Goal: Navigation & Orientation: Understand site structure

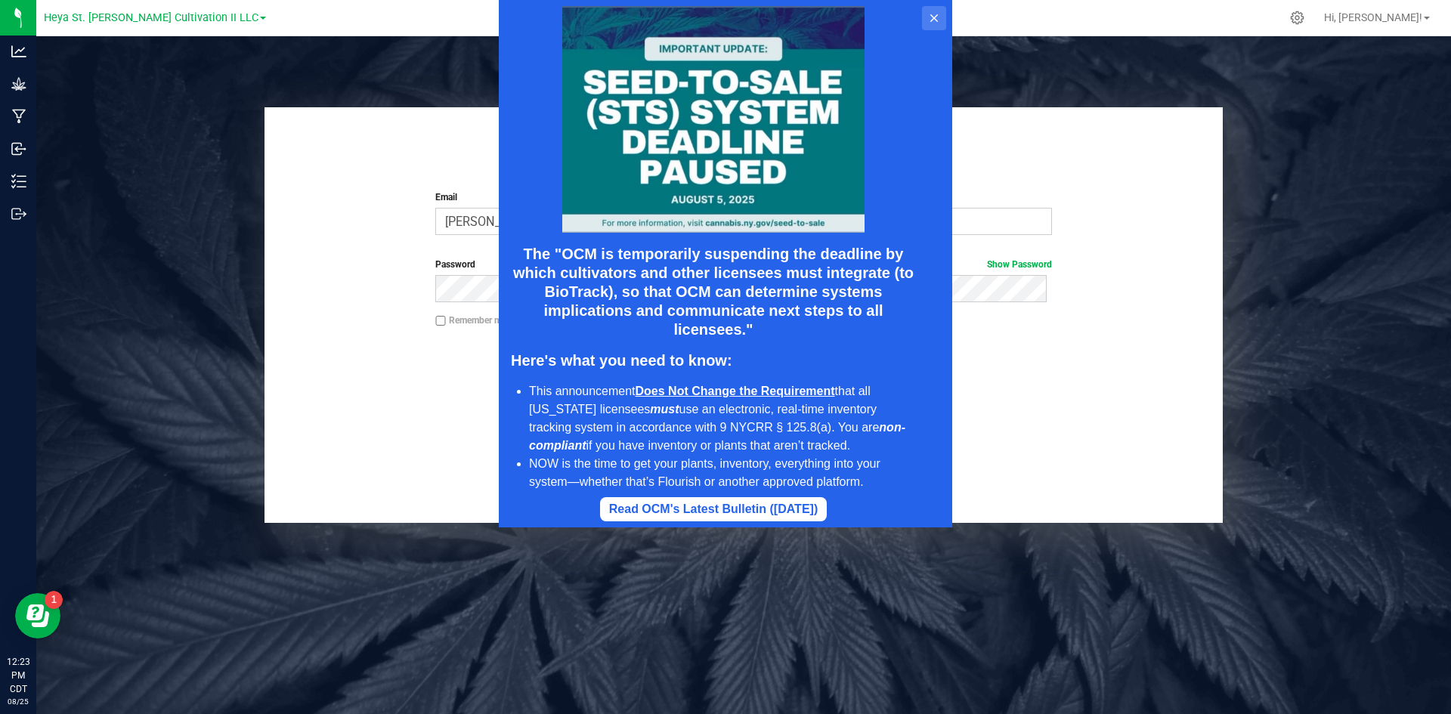
click at [938, 14] on icon at bounding box center [934, 18] width 12 height 12
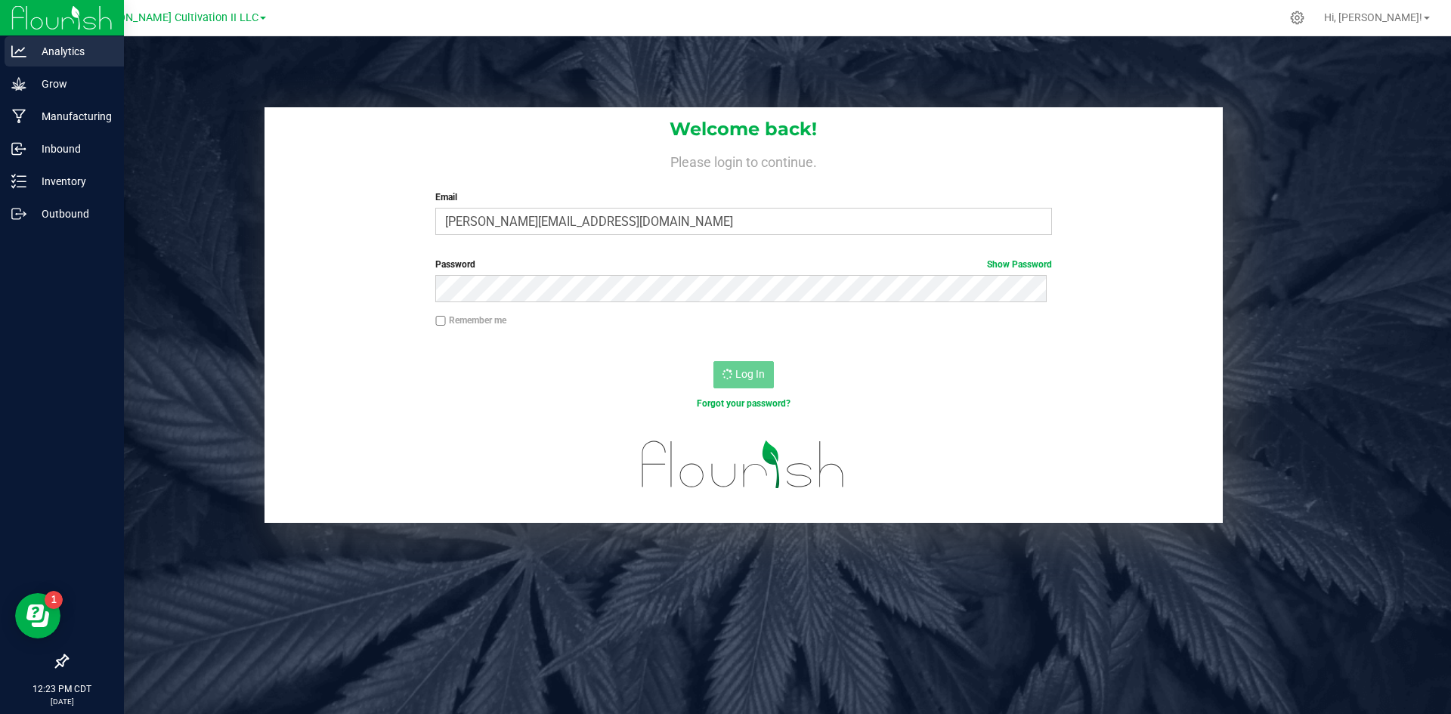
click at [60, 49] on p "Analytics" at bounding box center [71, 51] width 91 height 18
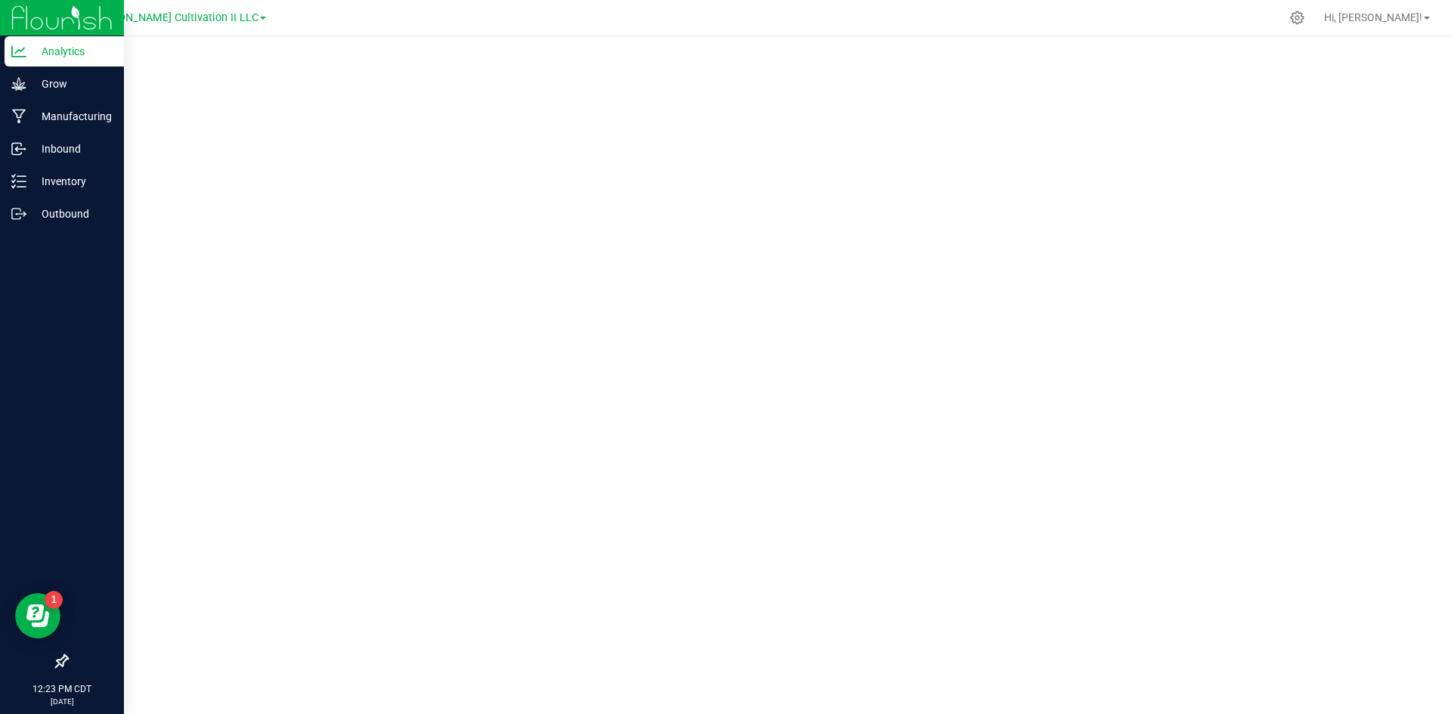
click at [39, 53] on p "Analytics" at bounding box center [71, 51] width 91 height 18
click at [58, 52] on p "Analytics" at bounding box center [71, 51] width 91 height 18
click at [62, 176] on p "Inventory" at bounding box center [71, 181] width 91 height 18
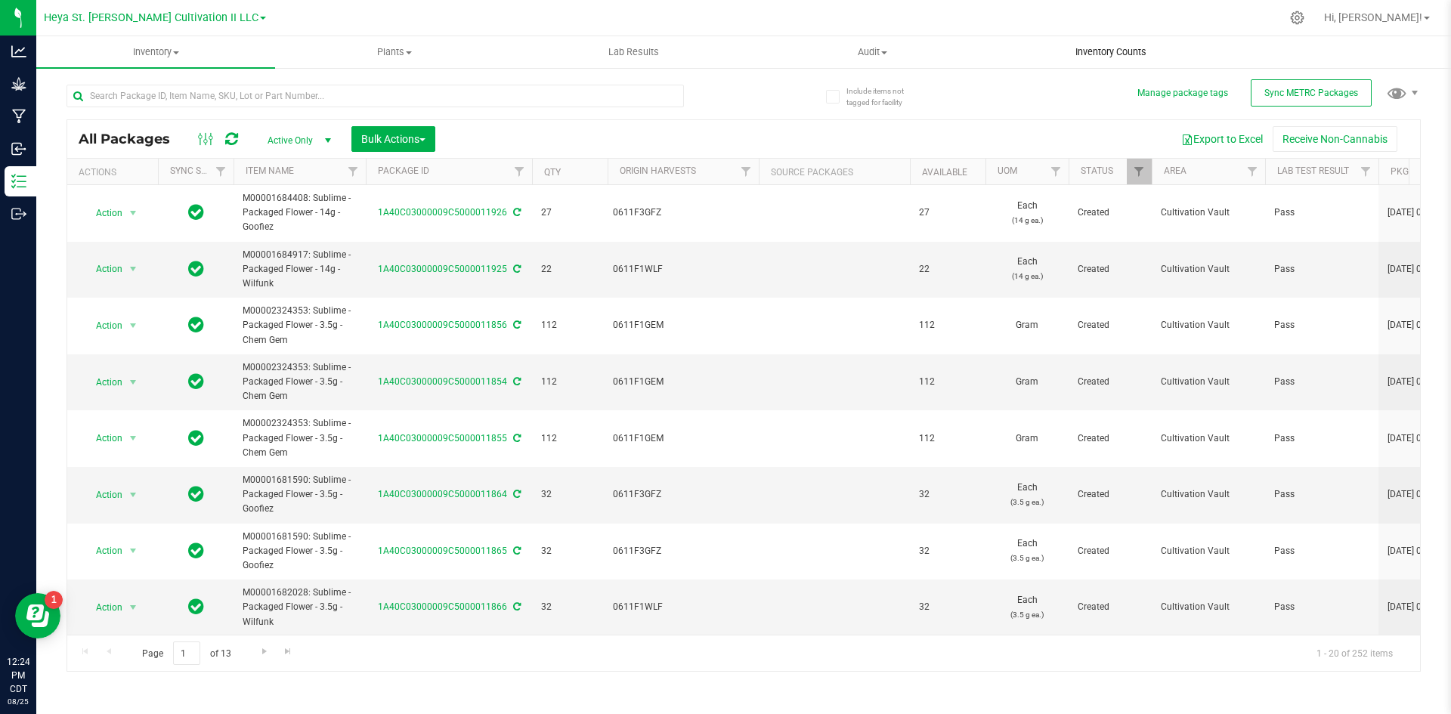
click at [1132, 50] on span "Inventory Counts" at bounding box center [1111, 52] width 112 height 14
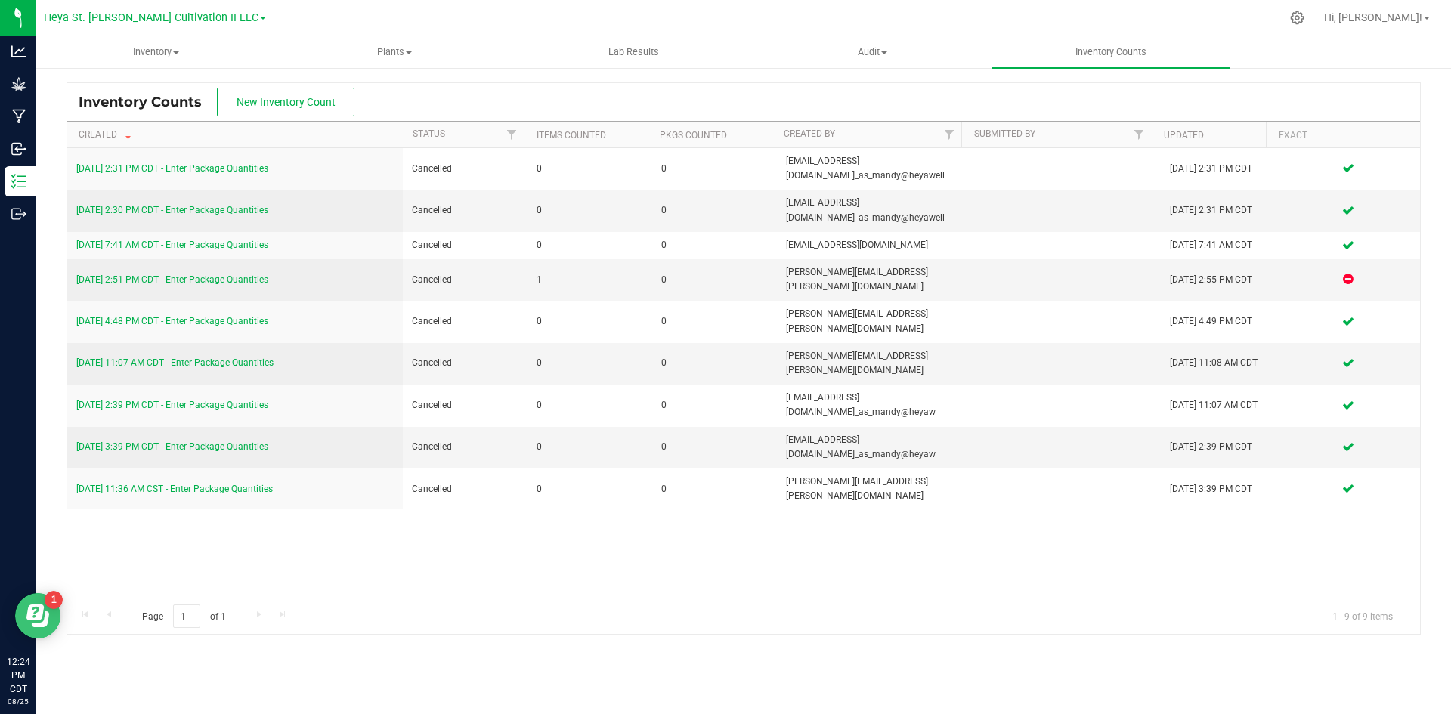
click at [37, 621] on icon "Open Resource Center" at bounding box center [37, 615] width 23 height 23
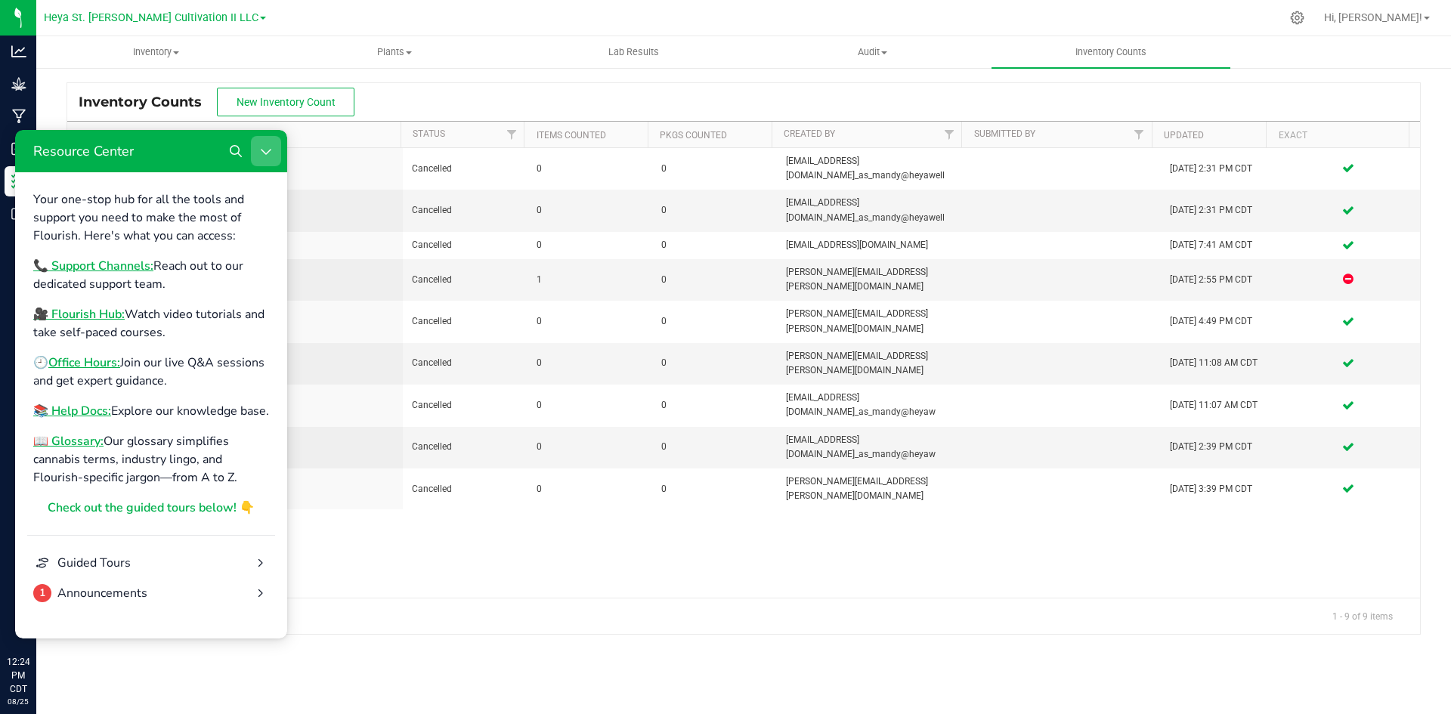
click at [267, 148] on icon "Close Resource Center" at bounding box center [266, 151] width 12 height 12
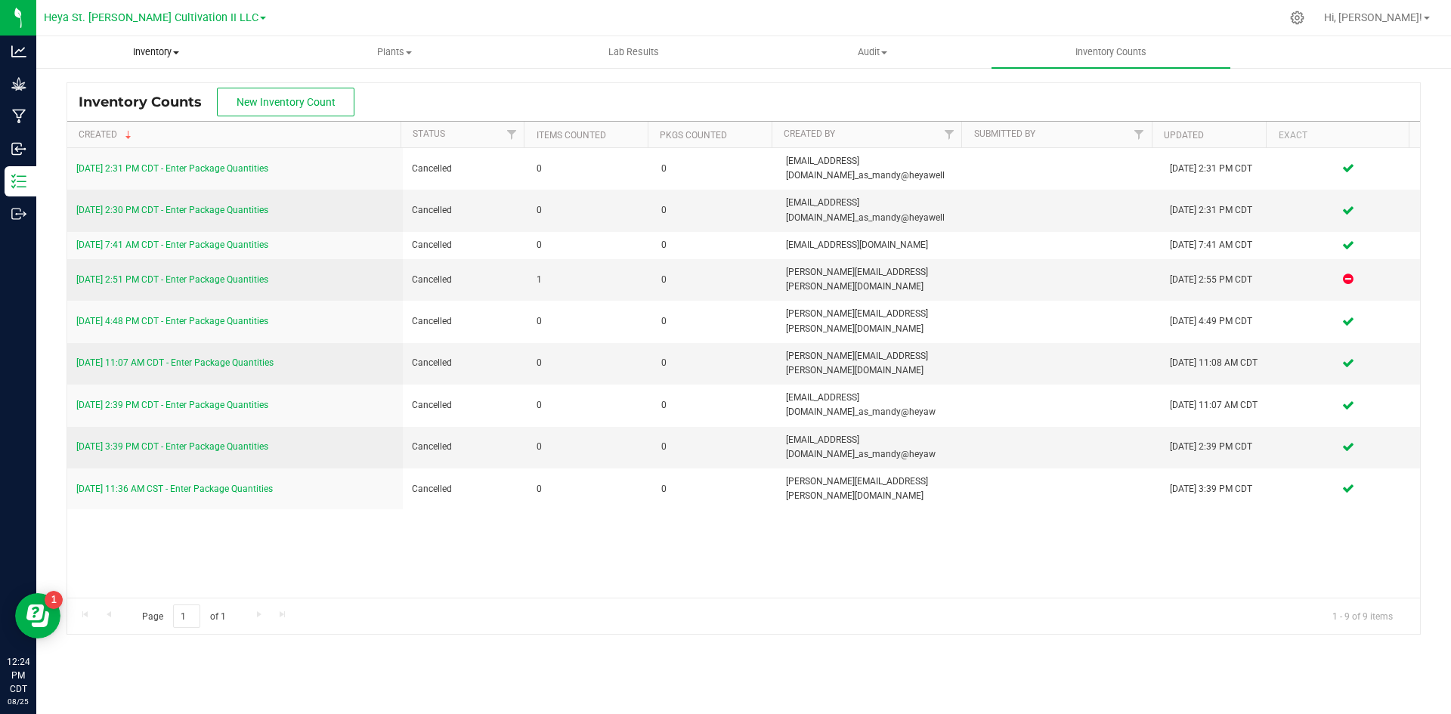
click at [163, 54] on span "Inventory" at bounding box center [155, 52] width 237 height 14
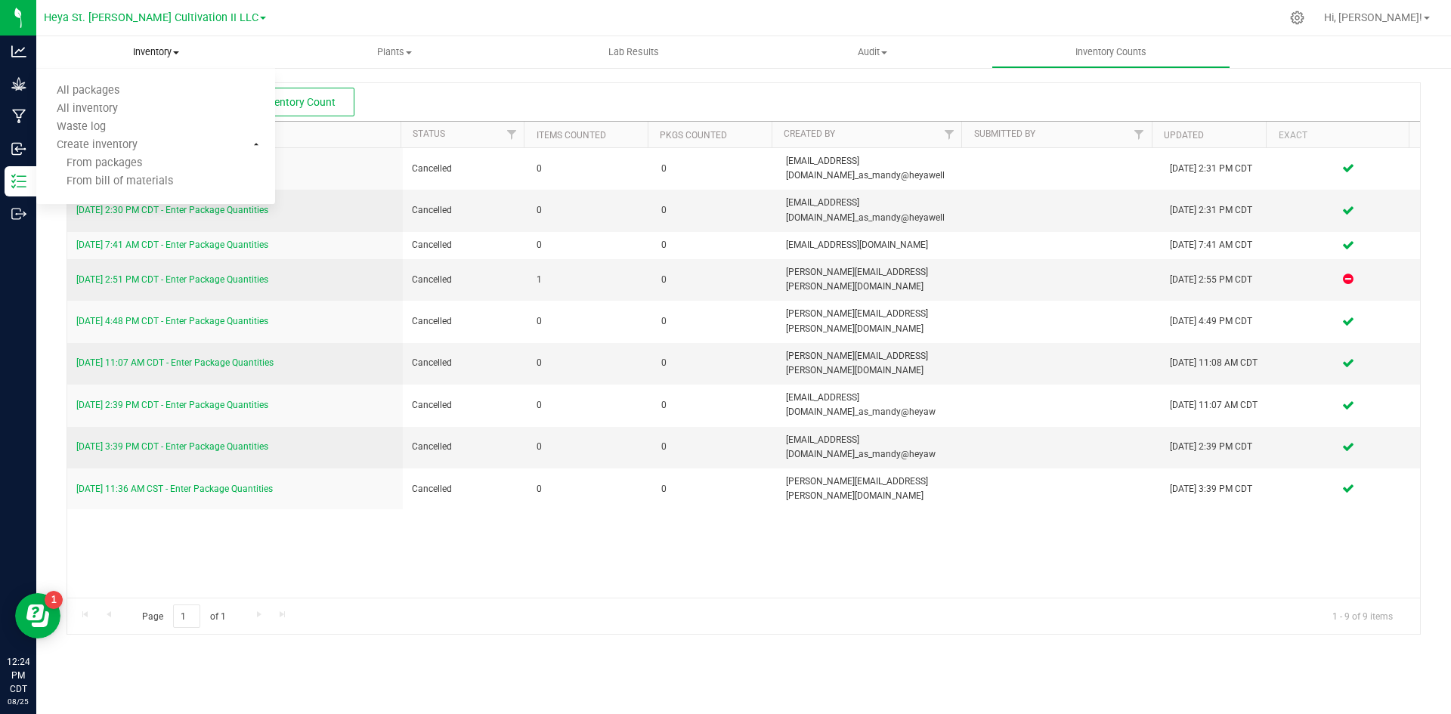
click at [162, 51] on span "Inventory" at bounding box center [155, 52] width 239 height 14
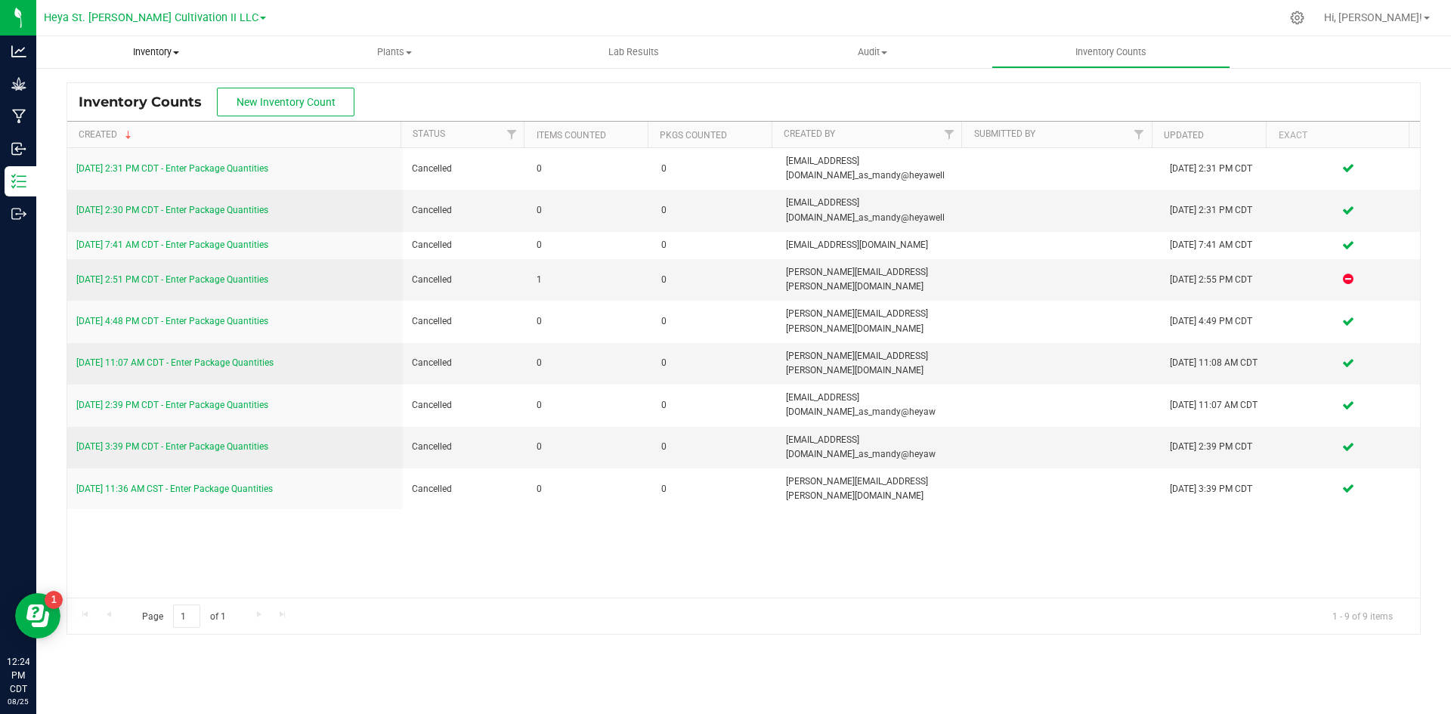
click at [177, 51] on span at bounding box center [176, 52] width 6 height 3
click at [152, 85] on li "All packages" at bounding box center [155, 91] width 239 height 18
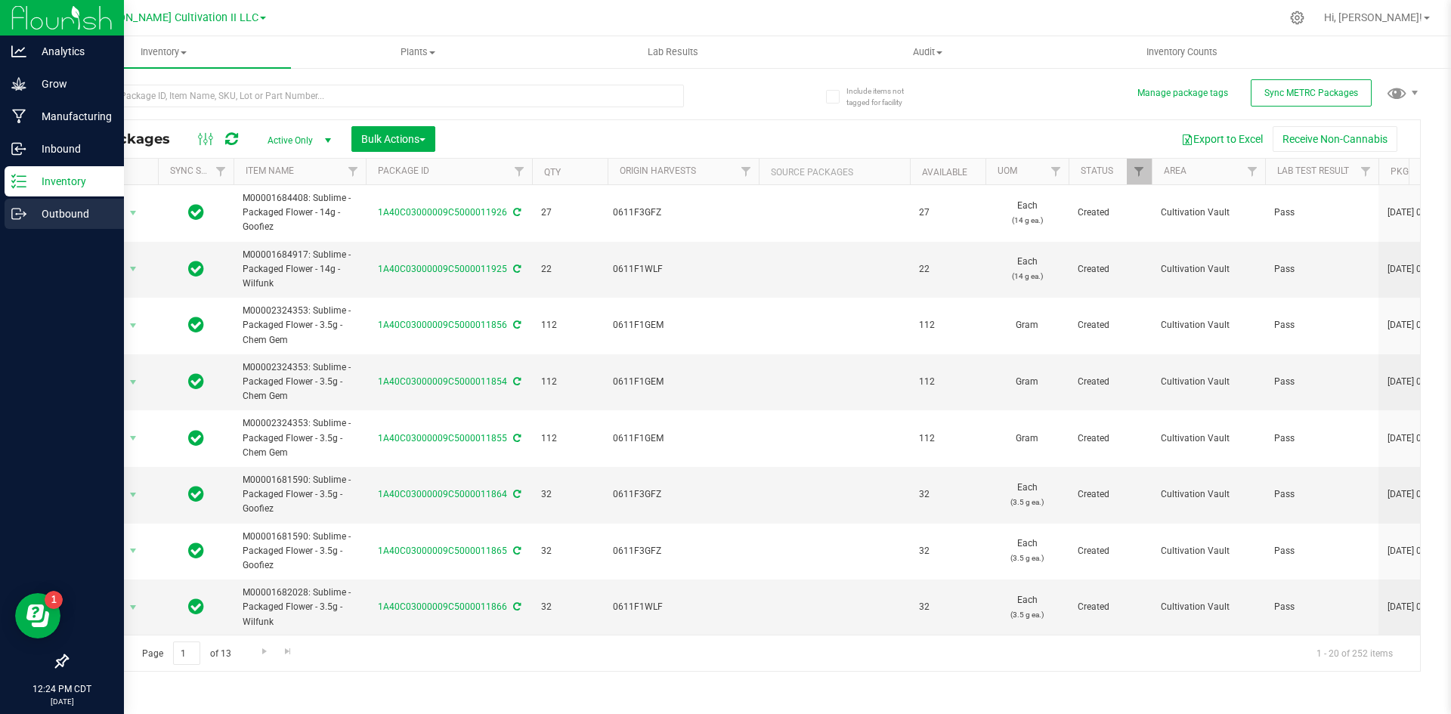
click at [48, 211] on p "Outbound" at bounding box center [71, 214] width 91 height 18
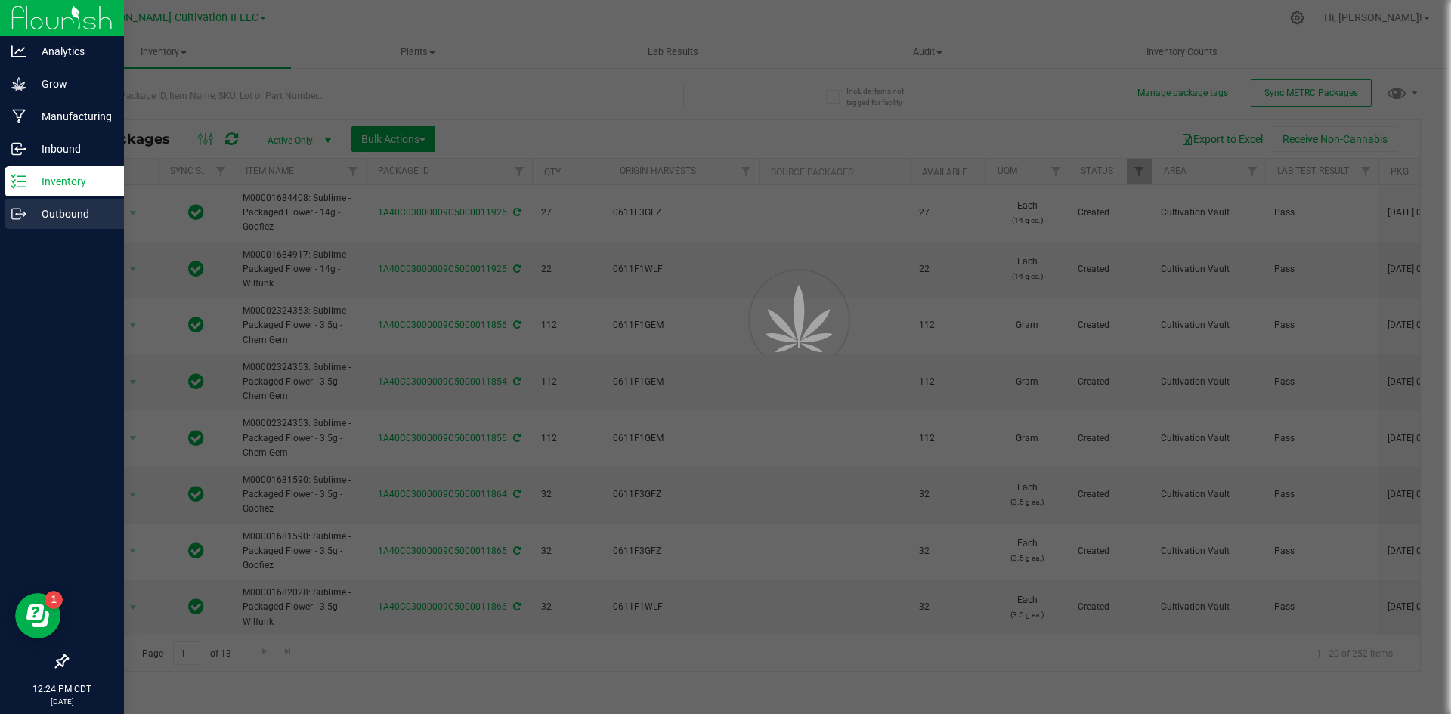
click at [59, 213] on p "Outbound" at bounding box center [71, 214] width 91 height 18
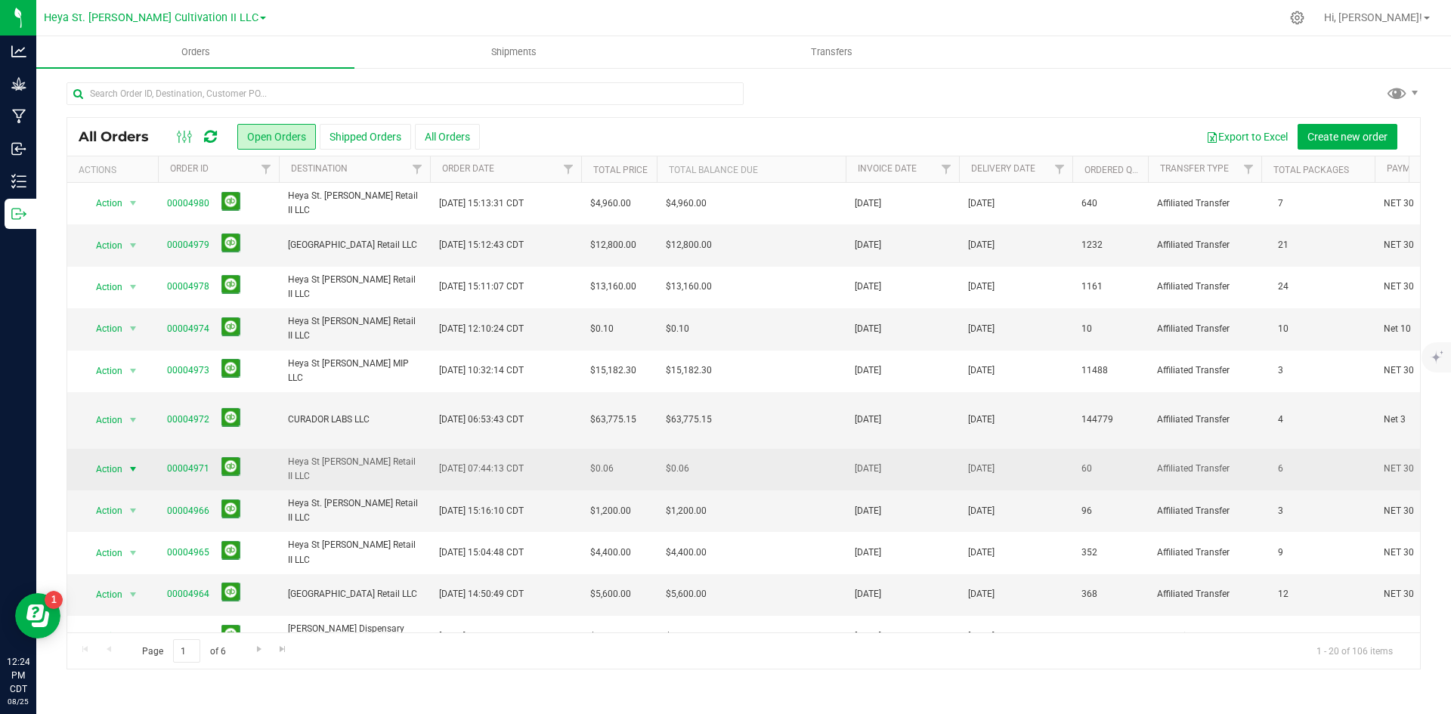
click at [134, 463] on span "select" at bounding box center [133, 469] width 12 height 12
click at [133, 463] on span "select" at bounding box center [133, 469] width 12 height 12
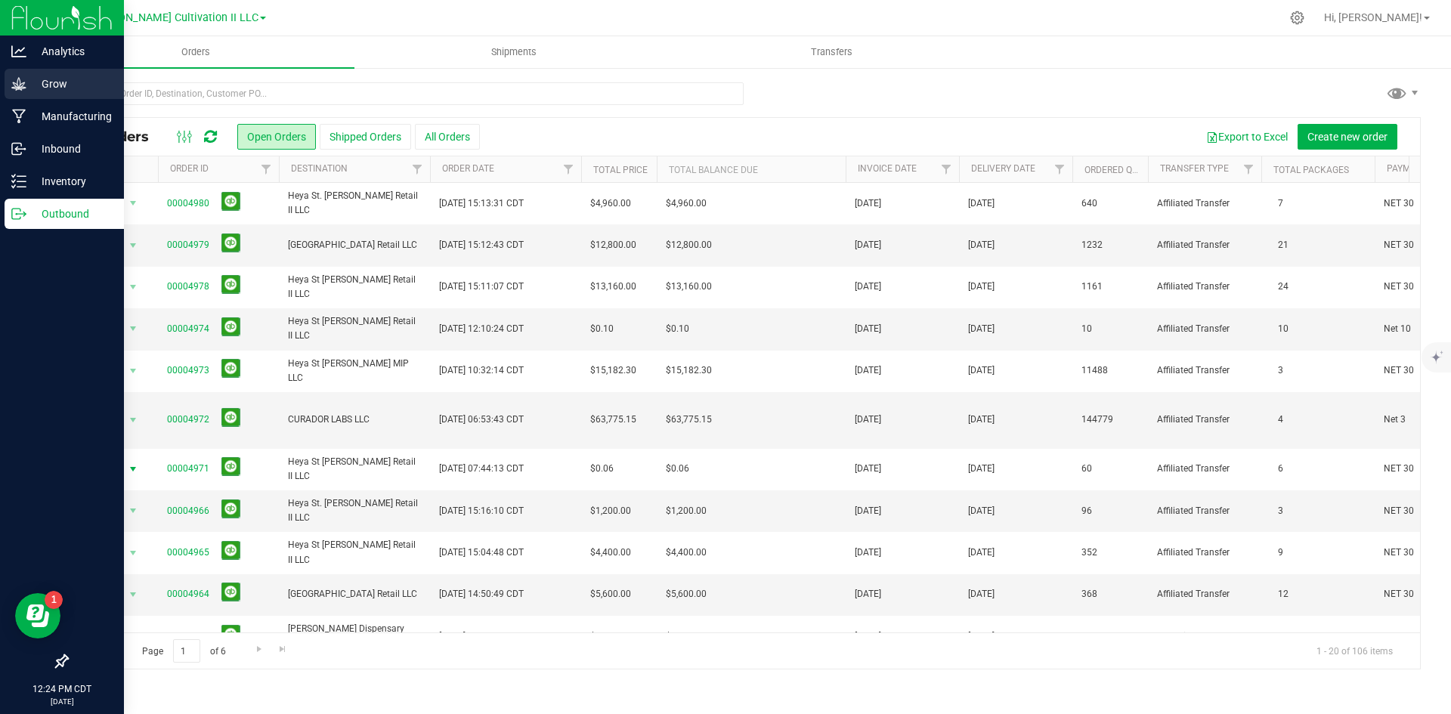
click at [62, 85] on p "Grow" at bounding box center [71, 84] width 91 height 18
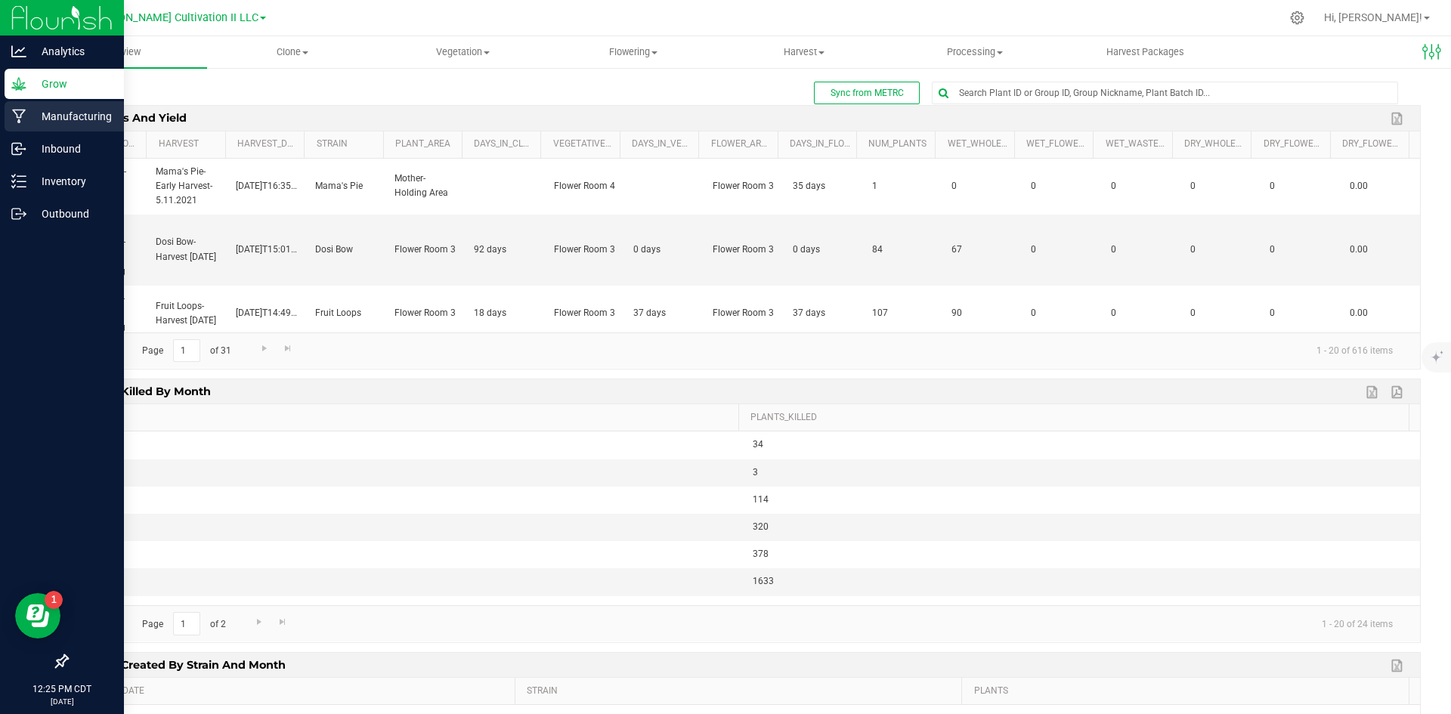
click at [84, 117] on p "Manufacturing" at bounding box center [71, 116] width 91 height 18
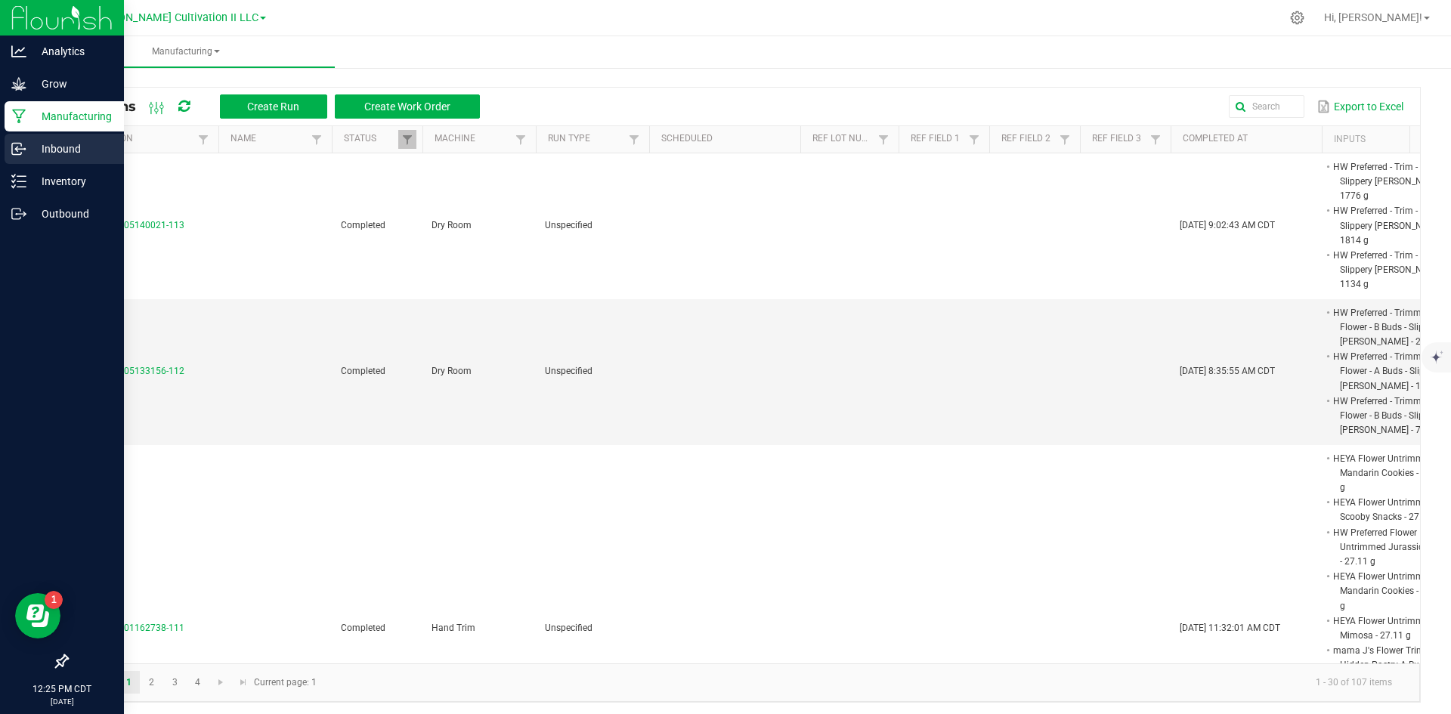
click at [50, 144] on p "Inbound" at bounding box center [71, 149] width 91 height 18
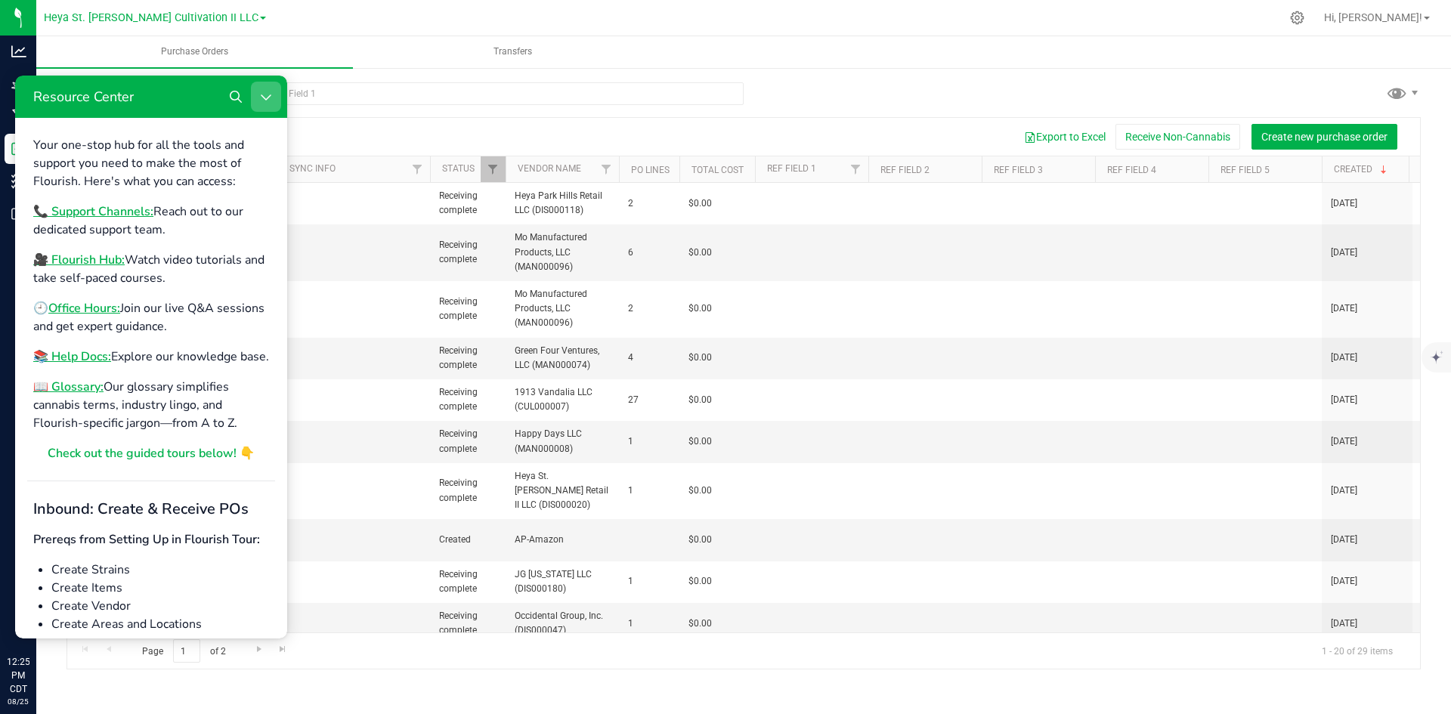
click at [270, 97] on icon "Close Resource Center" at bounding box center [266, 97] width 12 height 12
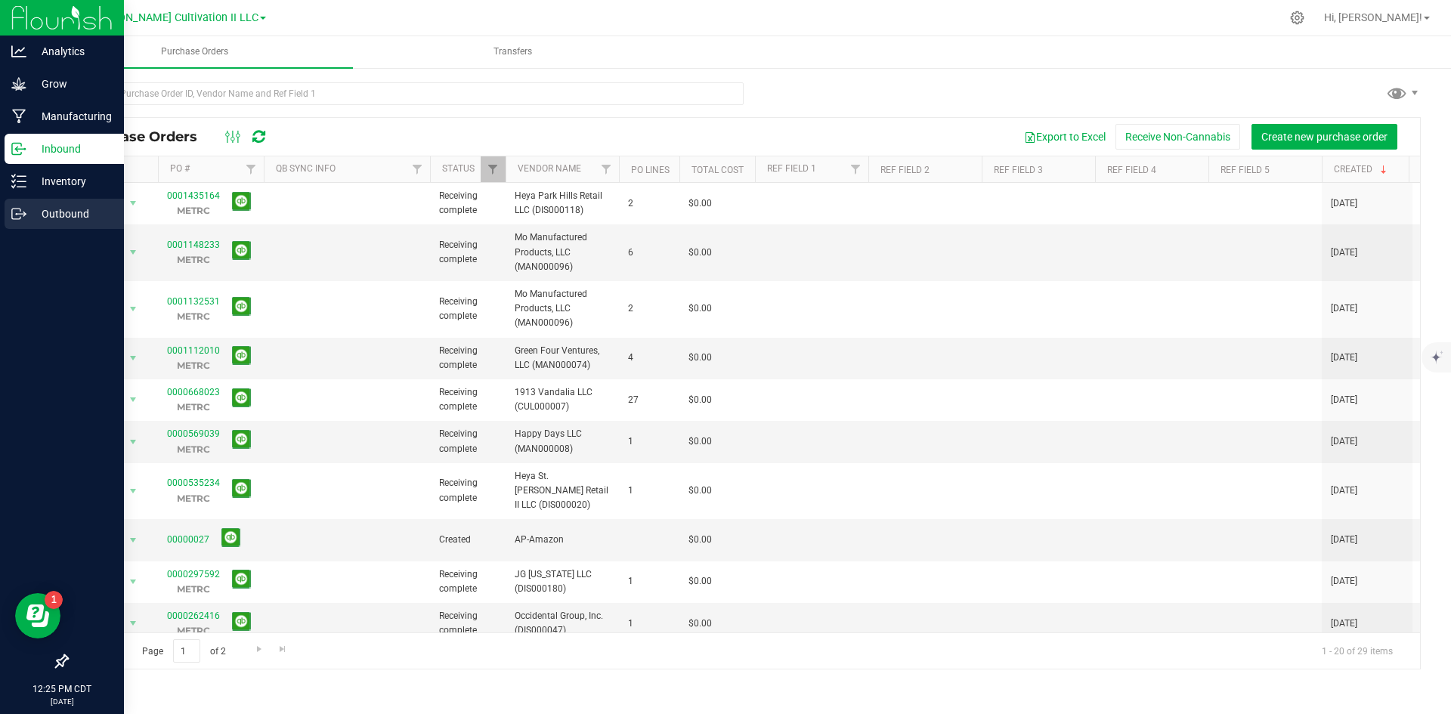
click at [57, 208] on p "Outbound" at bounding box center [71, 214] width 91 height 18
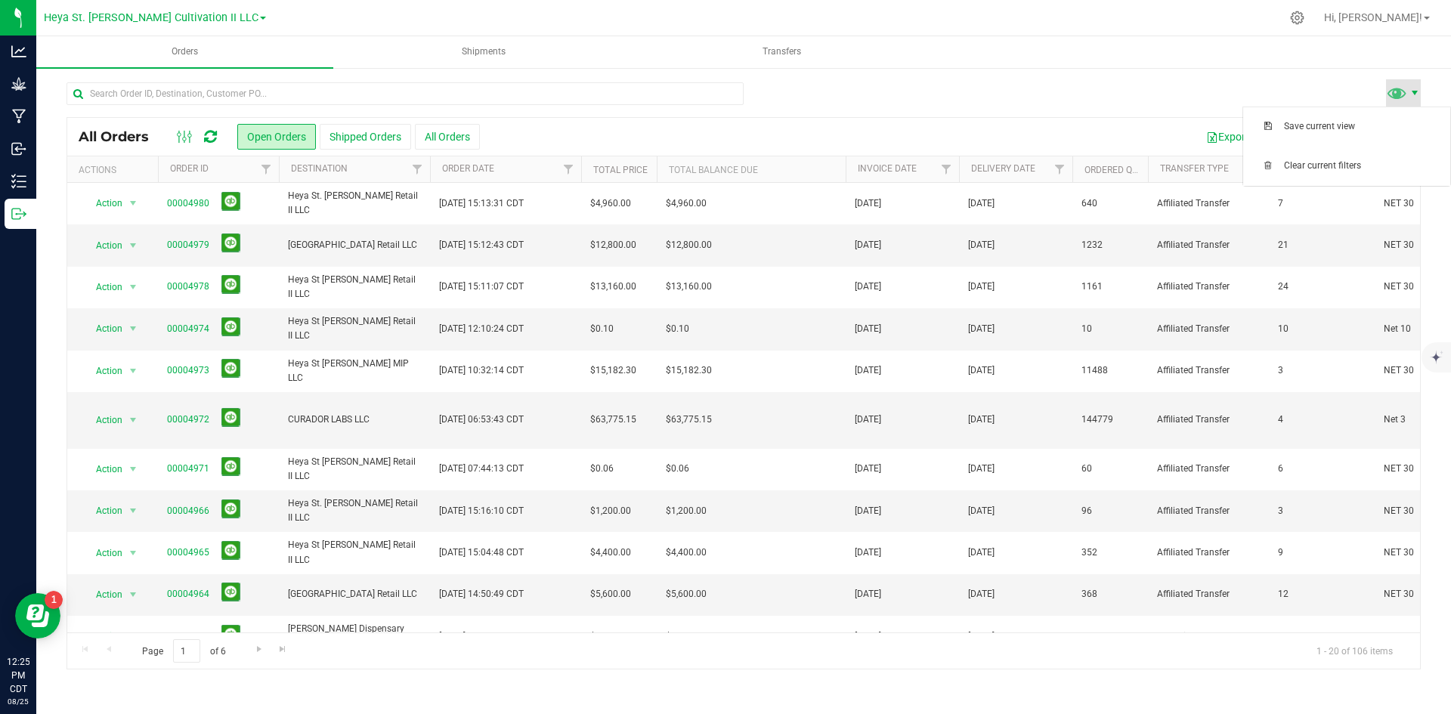
click at [1417, 91] on span at bounding box center [1414, 93] width 12 height 12
click at [1029, 77] on div "All Orders Open Orders Shipped Orders All Orders Export to Excel Create new ord…" at bounding box center [743, 375] width 1414 height 618
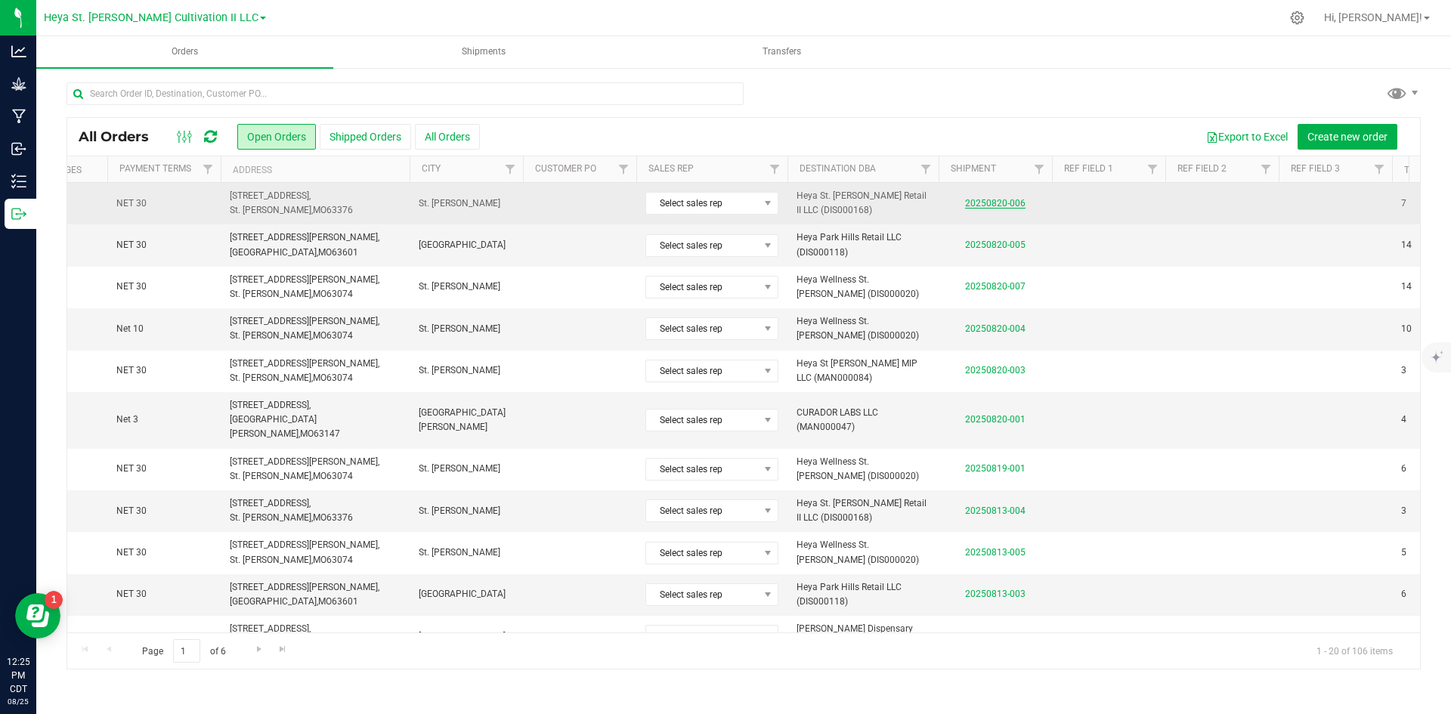
click at [986, 198] on link "20250820-006" at bounding box center [995, 203] width 60 height 11
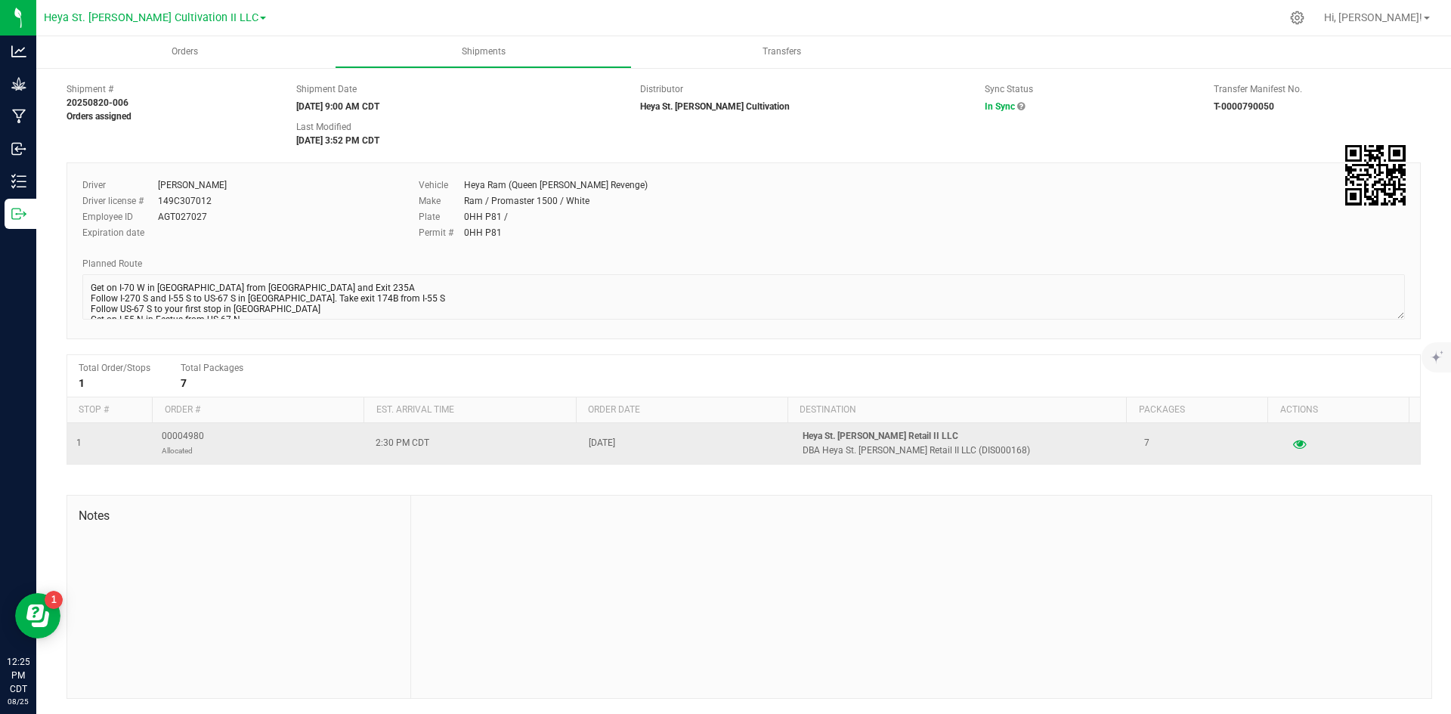
click at [699, 450] on td "[DATE]" at bounding box center [686, 443] width 214 height 41
click at [190, 434] on span "00004980 Allocated" at bounding box center [183, 443] width 42 height 29
click at [326, 459] on td "00004980 Allocated" at bounding box center [260, 443] width 214 height 41
click at [900, 447] on p "DBA Heya St. [PERSON_NAME] Retail II LLC (DIS000168)" at bounding box center [963, 450] width 323 height 14
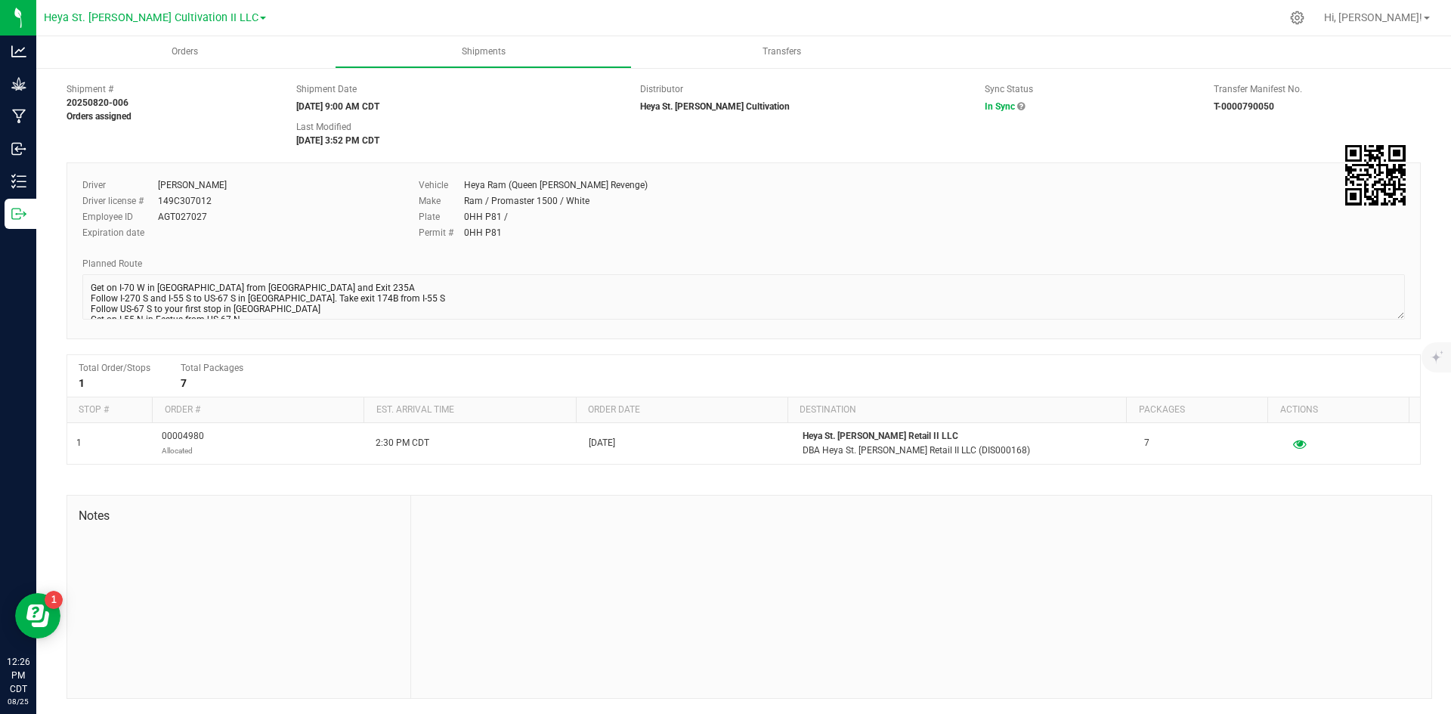
scroll to position [17, 0]
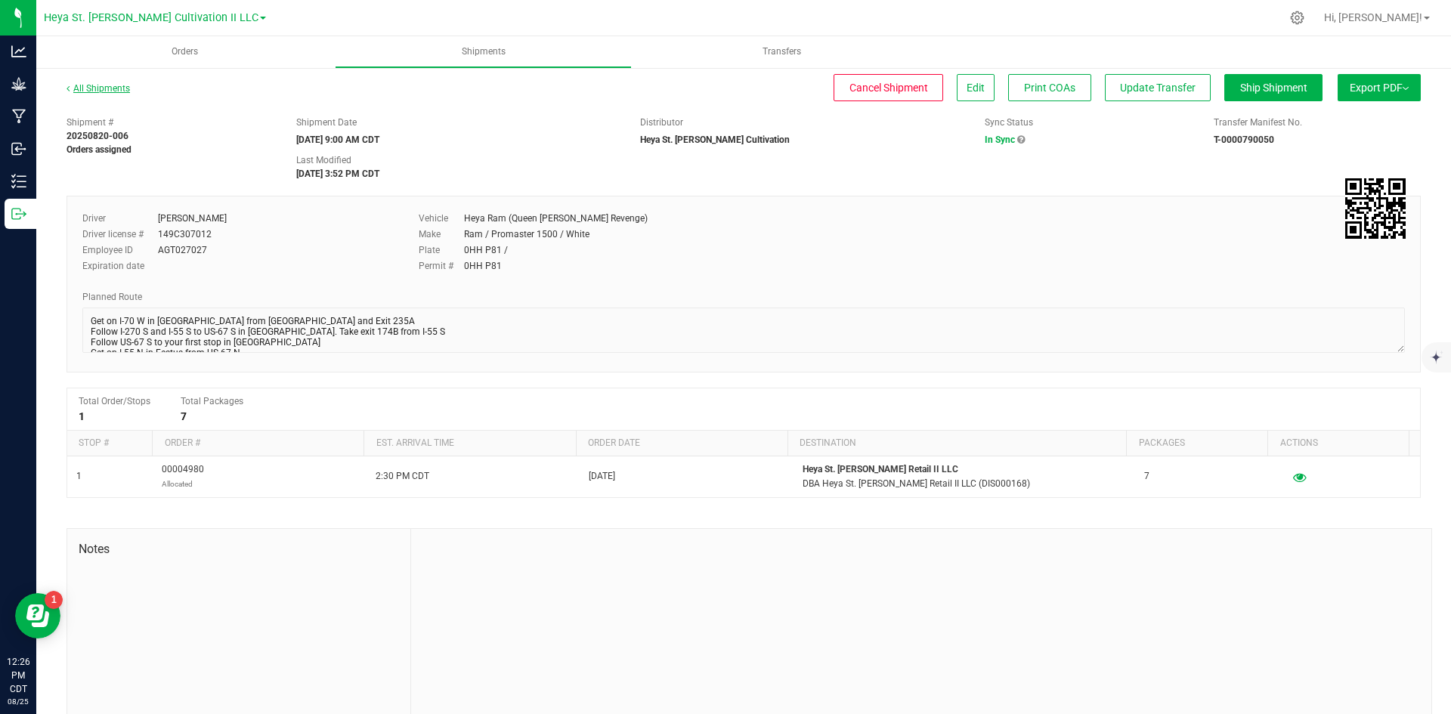
click at [85, 84] on link "All Shipments" at bounding box center [97, 88] width 63 height 11
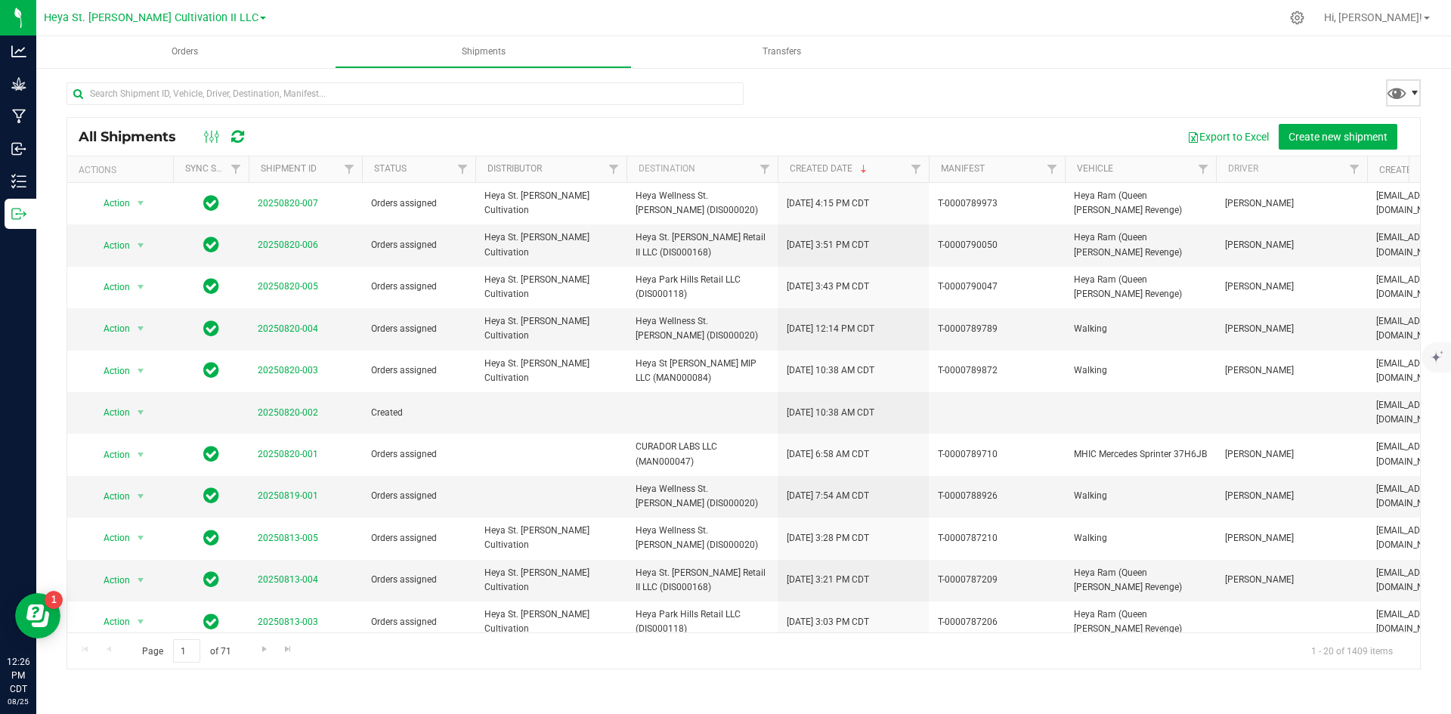
click at [1417, 98] on span at bounding box center [1414, 93] width 12 height 12
click at [932, 122] on div "All Shipments Export to Excel Create new shipment" at bounding box center [743, 137] width 1352 height 38
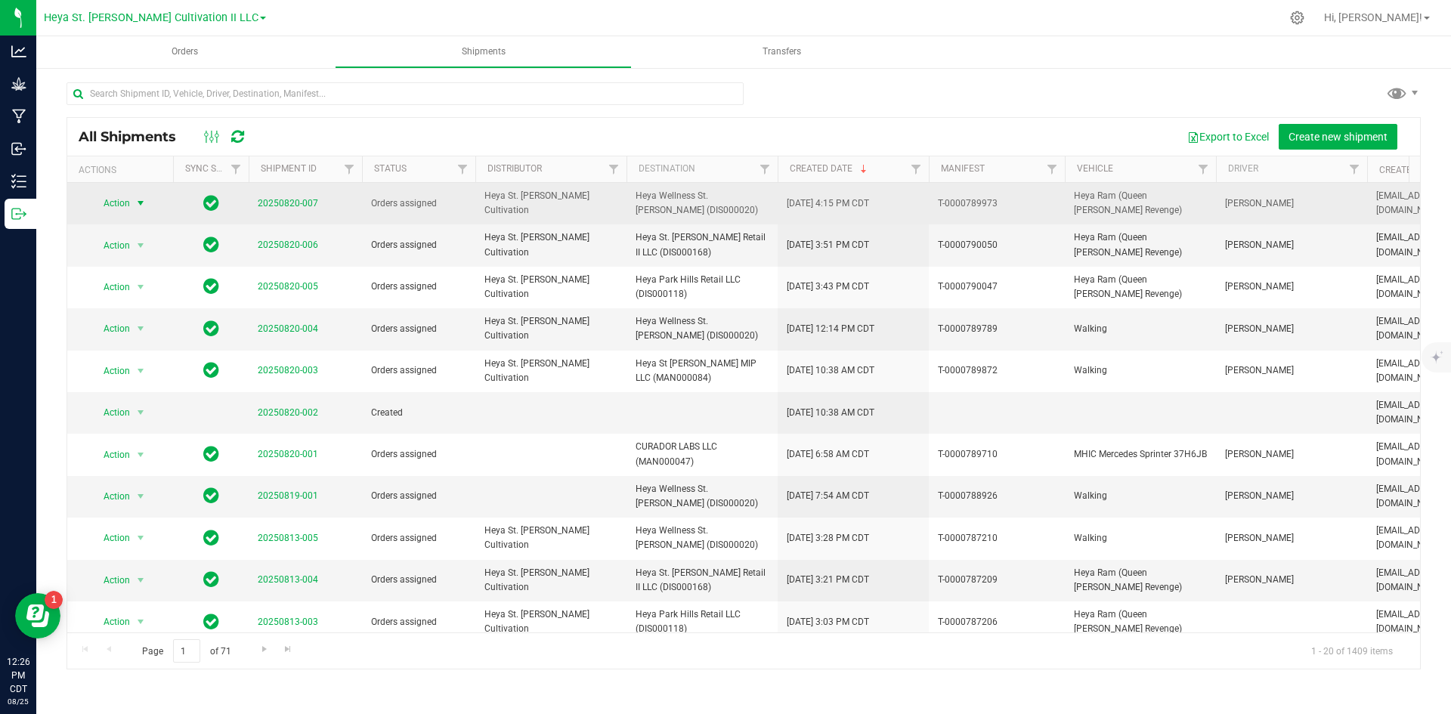
click at [144, 196] on span "select" at bounding box center [140, 203] width 19 height 21
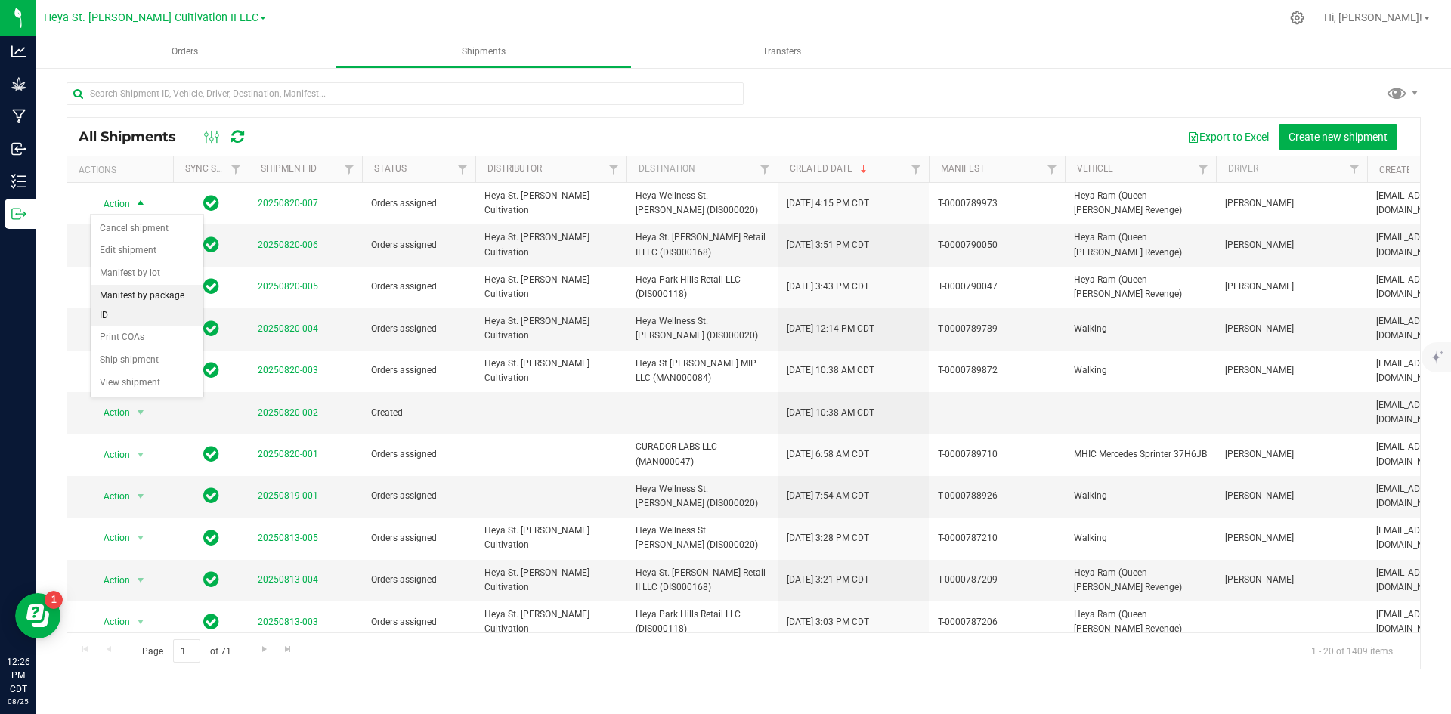
click at [163, 293] on li "Manifest by package ID" at bounding box center [147, 306] width 113 height 42
click at [196, 38] on uib-tab-heading "Orders" at bounding box center [194, 52] width 317 height 32
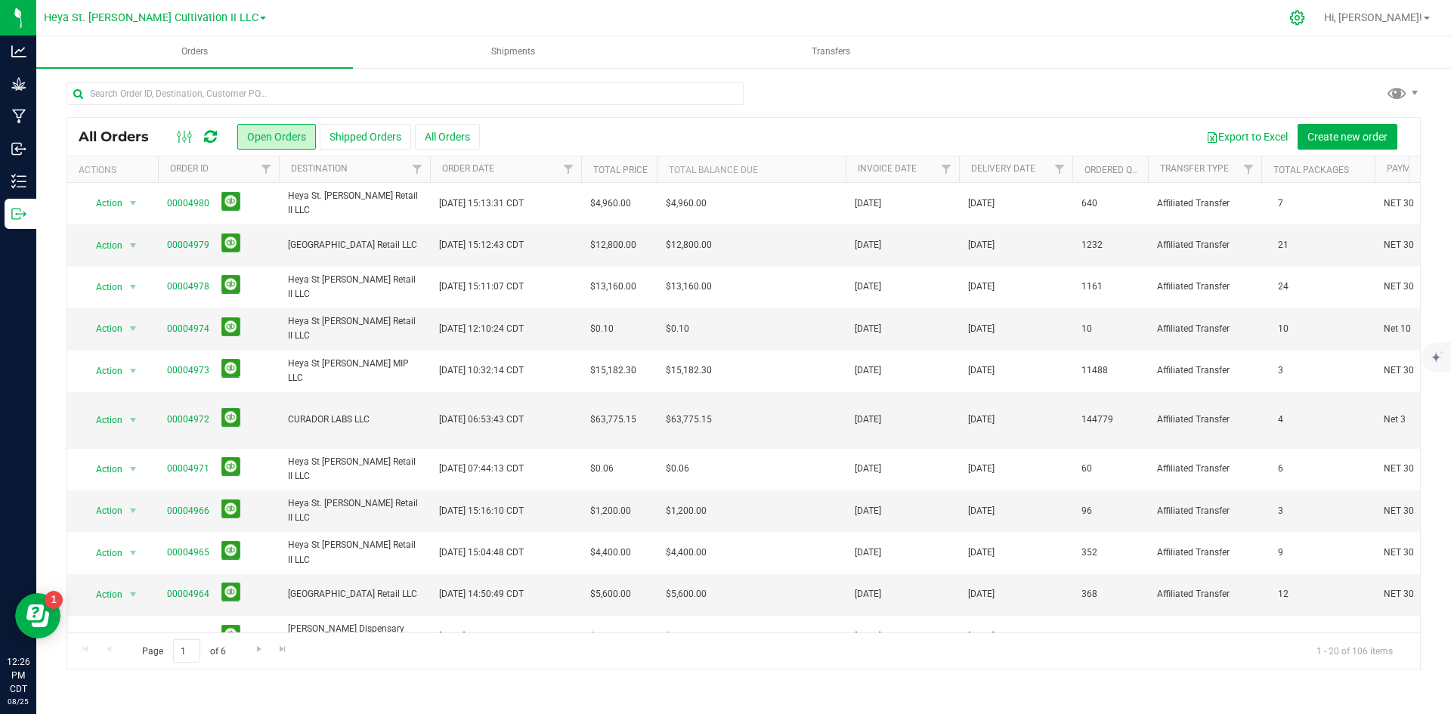
click at [1305, 23] on icon at bounding box center [1297, 18] width 16 height 16
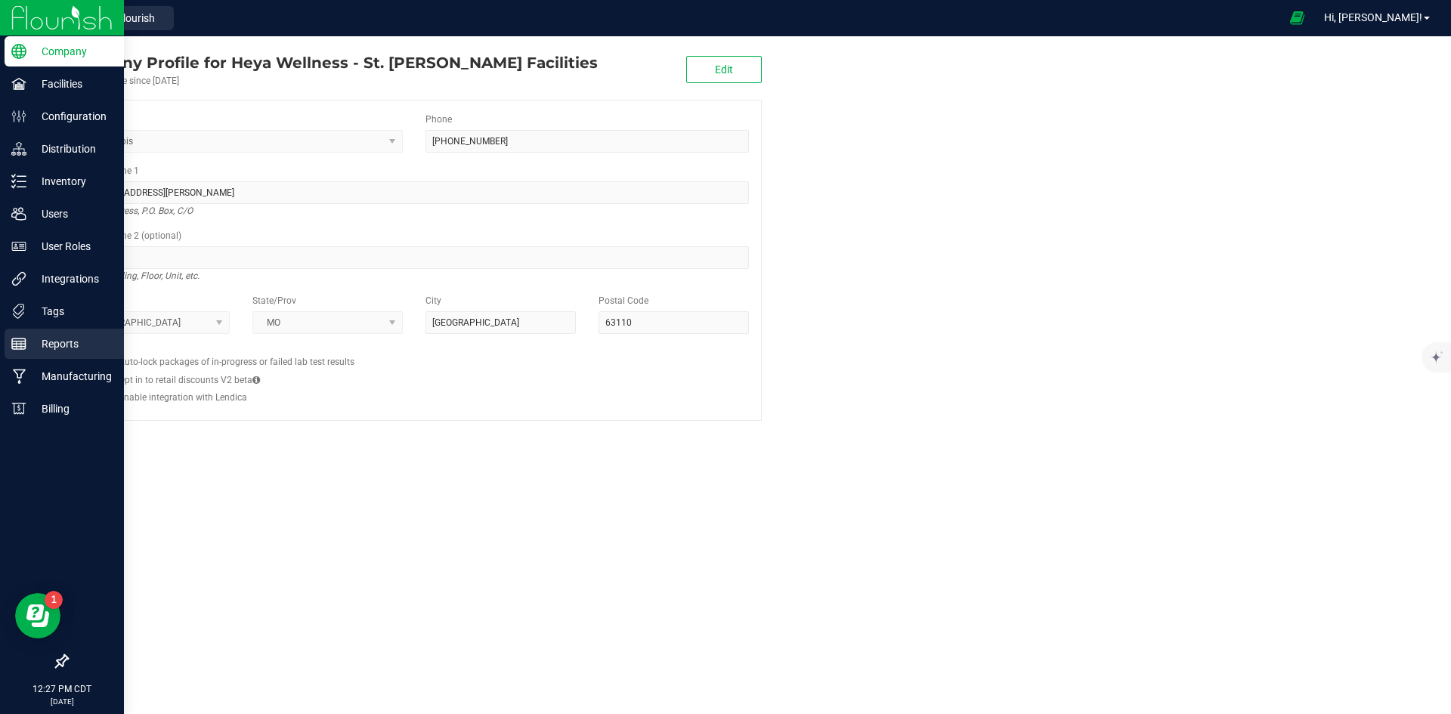
click at [76, 344] on p "Reports" at bounding box center [71, 344] width 91 height 18
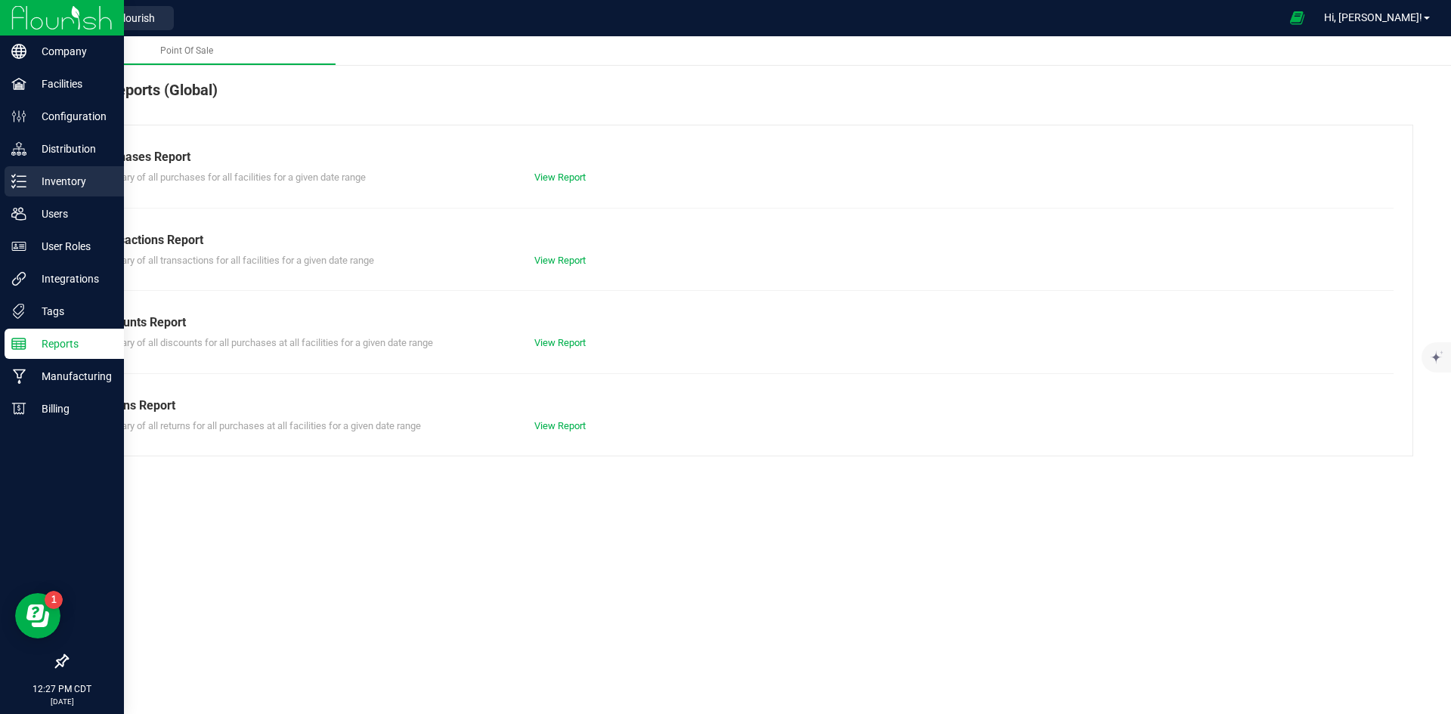
click at [14, 169] on div "Inventory" at bounding box center [64, 181] width 119 height 30
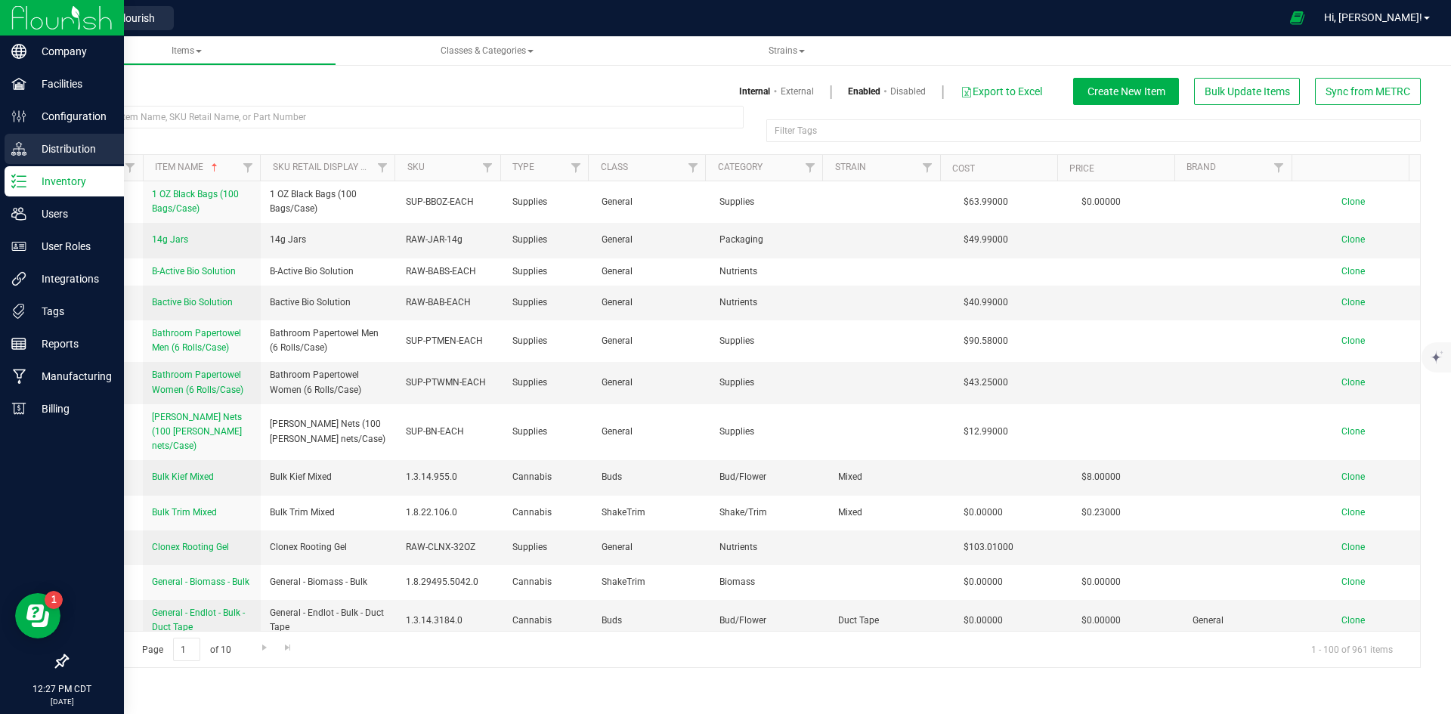
click at [70, 144] on p "Distribution" at bounding box center [71, 149] width 91 height 18
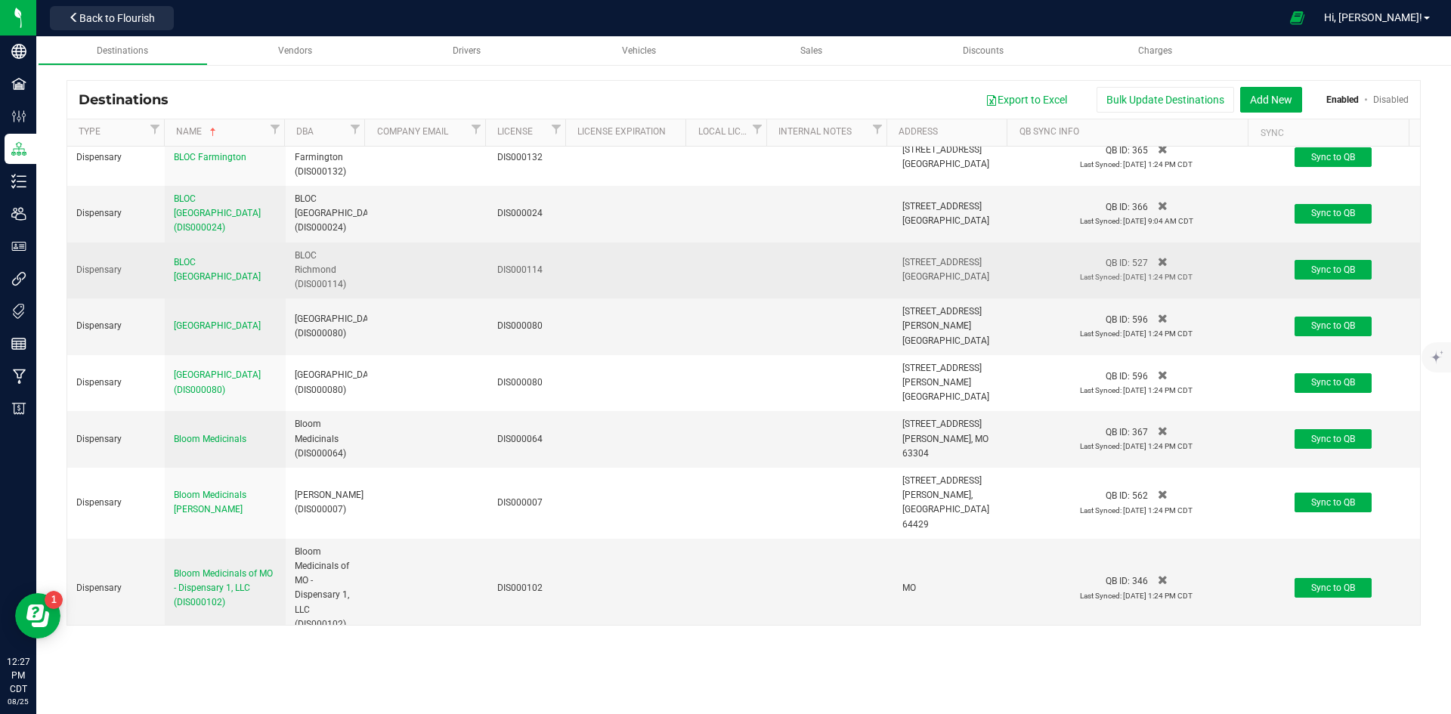
scroll to position [1360, 0]
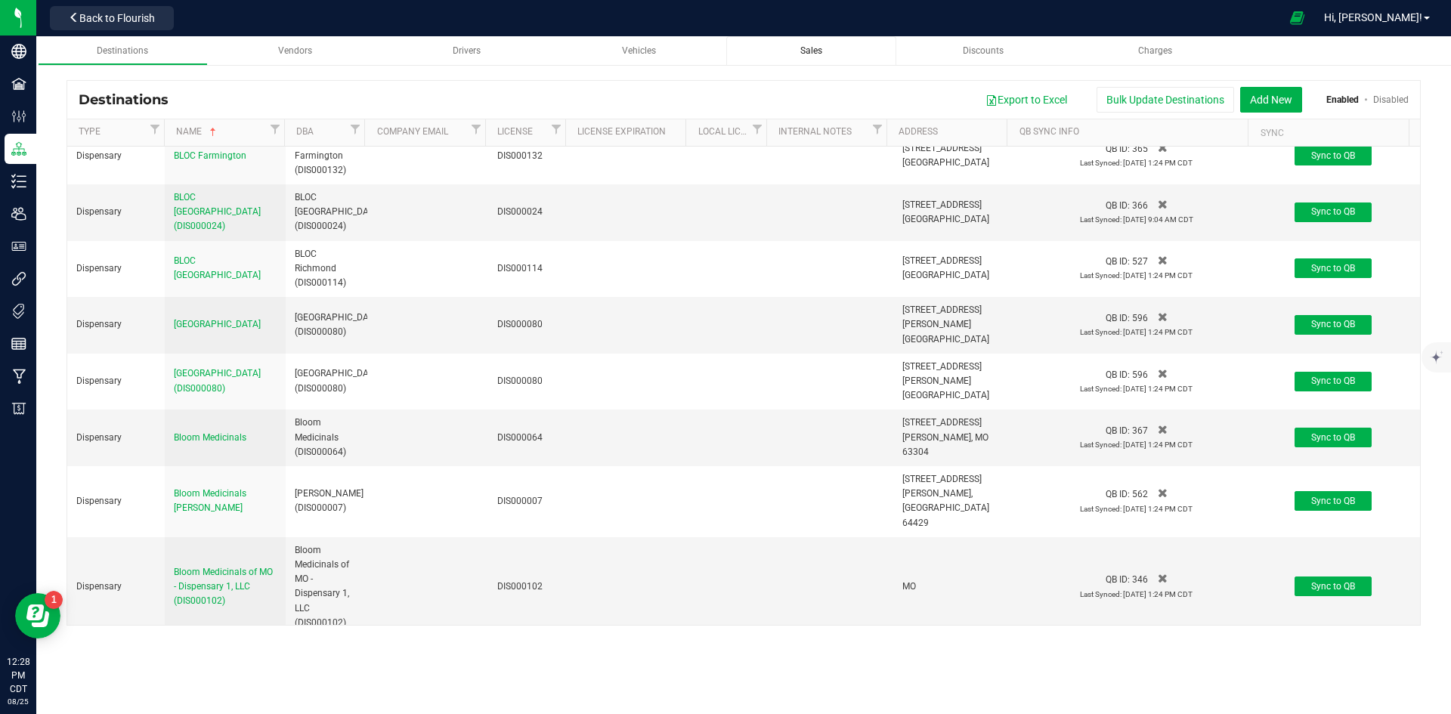
click at [809, 43] on link "Sales" at bounding box center [811, 50] width 171 height 29
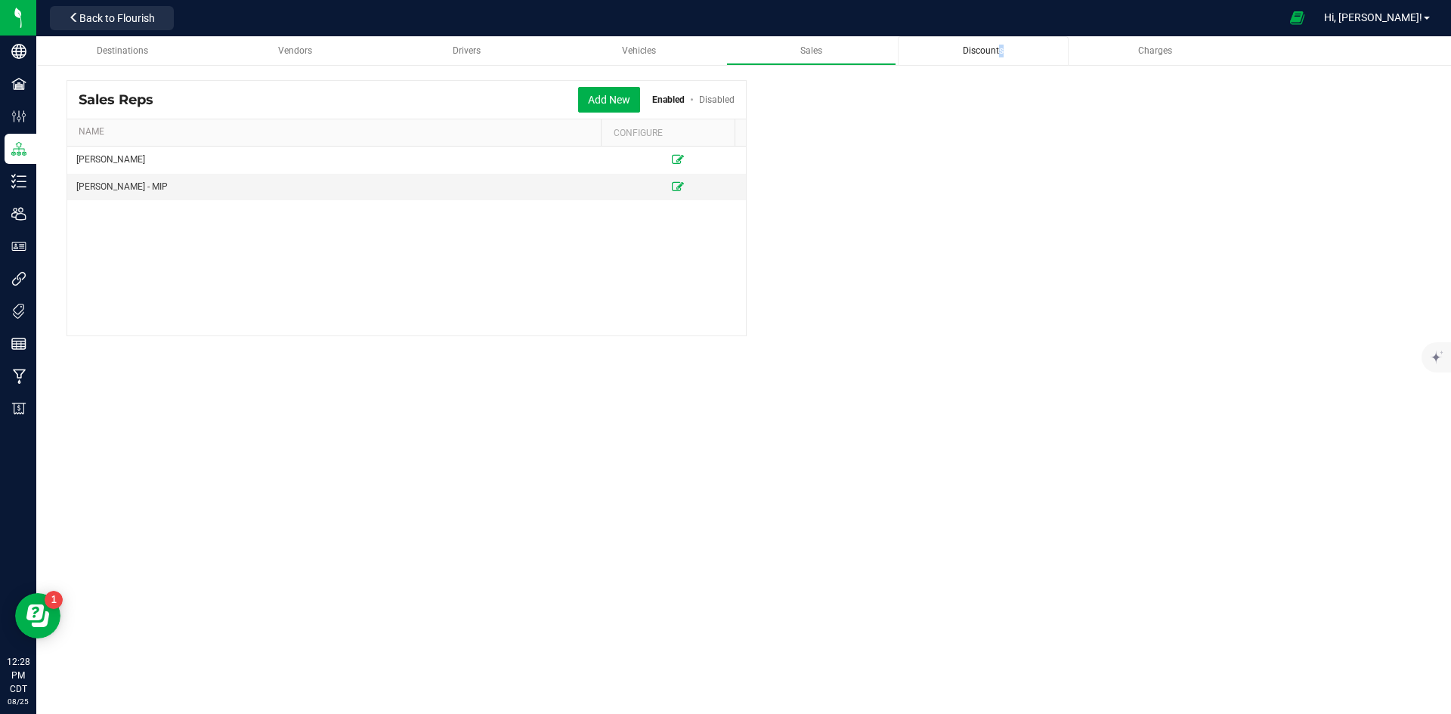
click at [998, 41] on link "Discounts" at bounding box center [983, 50] width 171 height 29
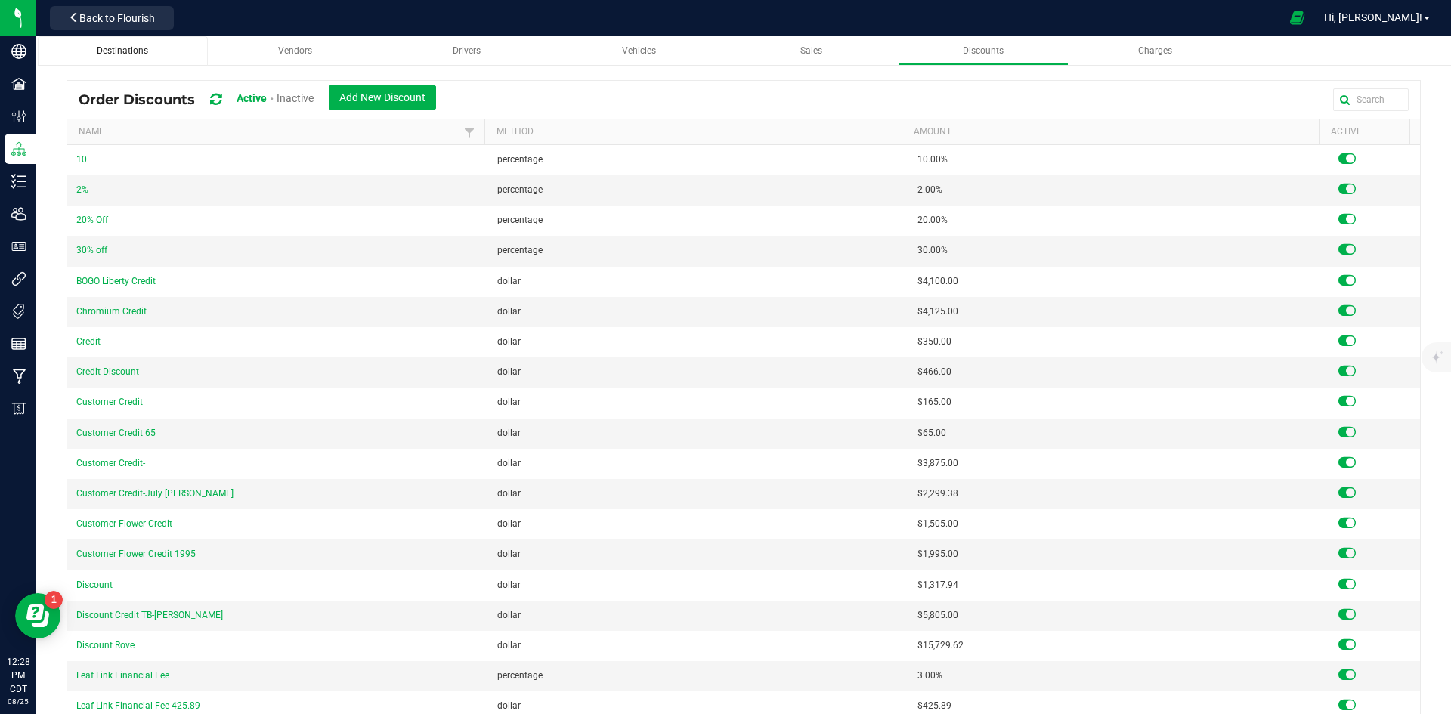
click at [145, 48] on span "Destinations" at bounding box center [122, 50] width 51 height 11
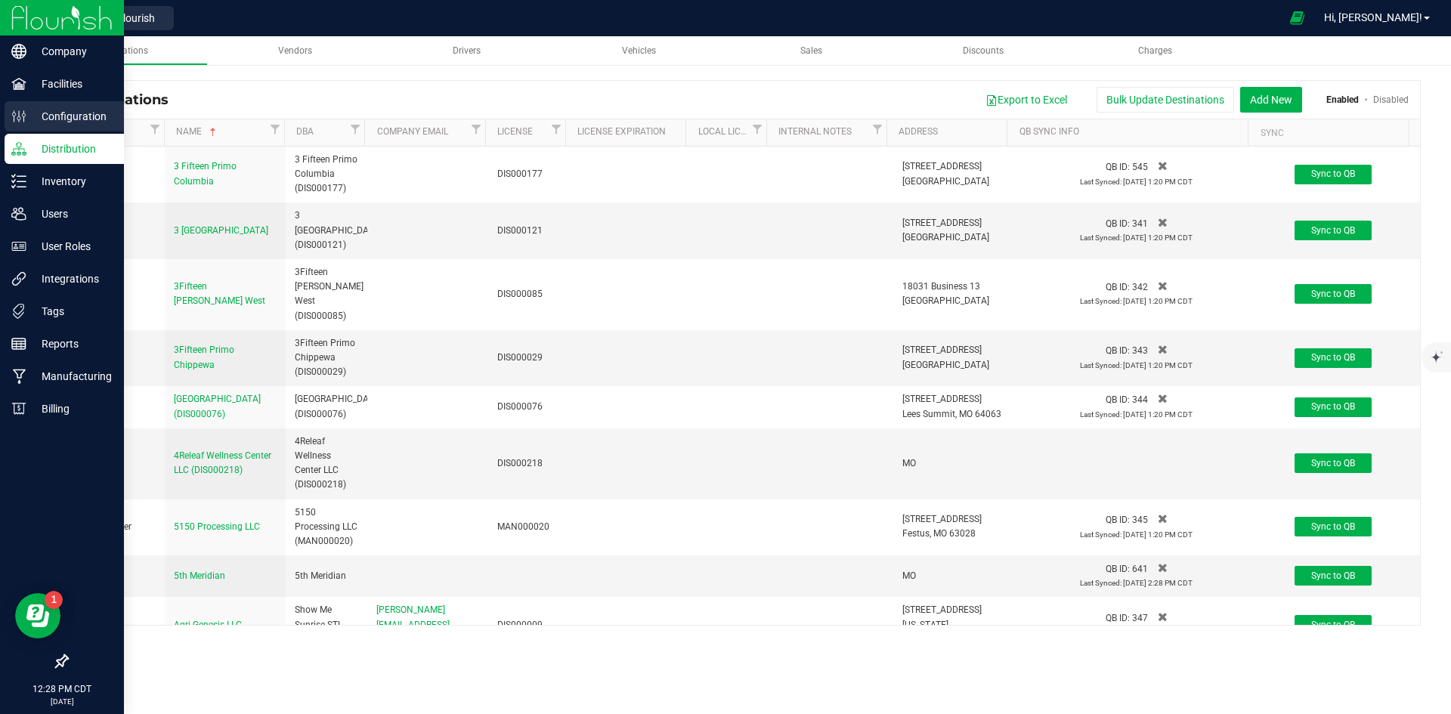
click at [54, 111] on p "Configuration" at bounding box center [71, 116] width 91 height 18
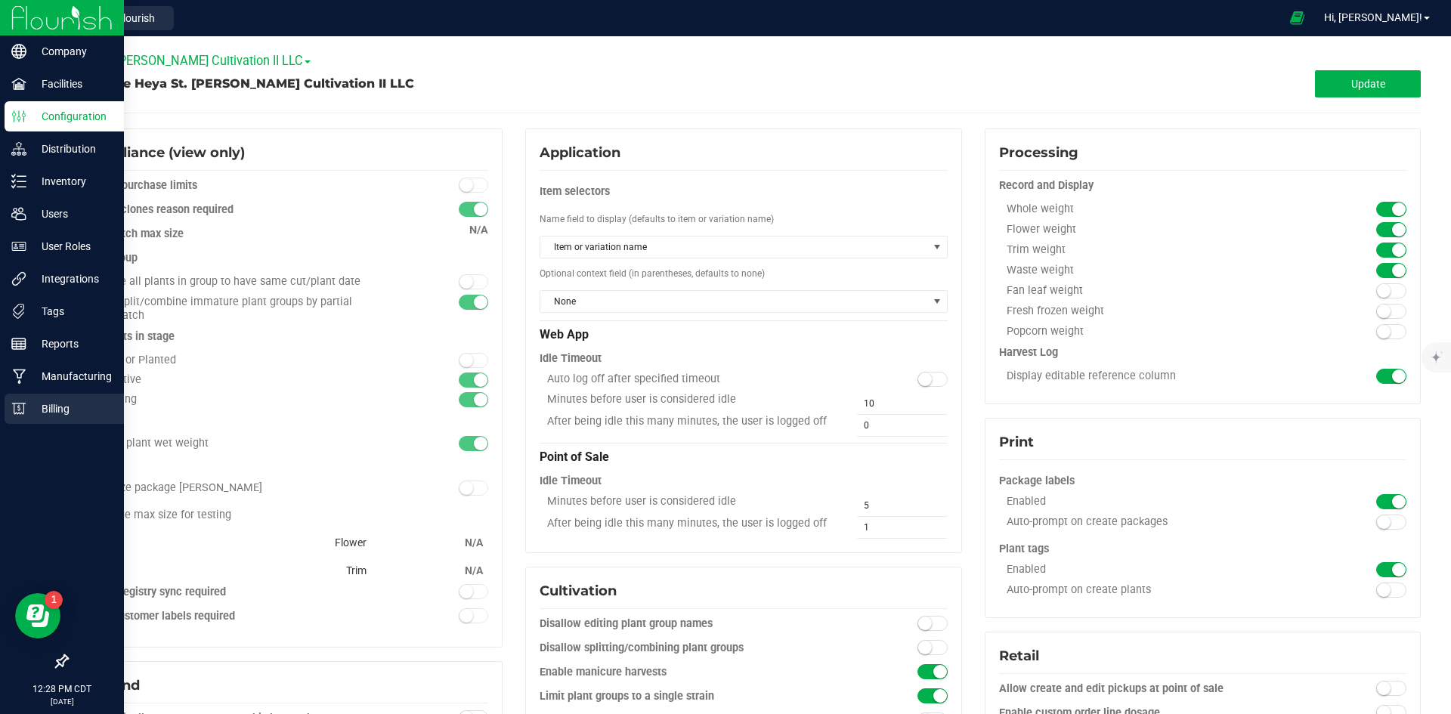
click at [47, 409] on p "Billing" at bounding box center [71, 409] width 91 height 18
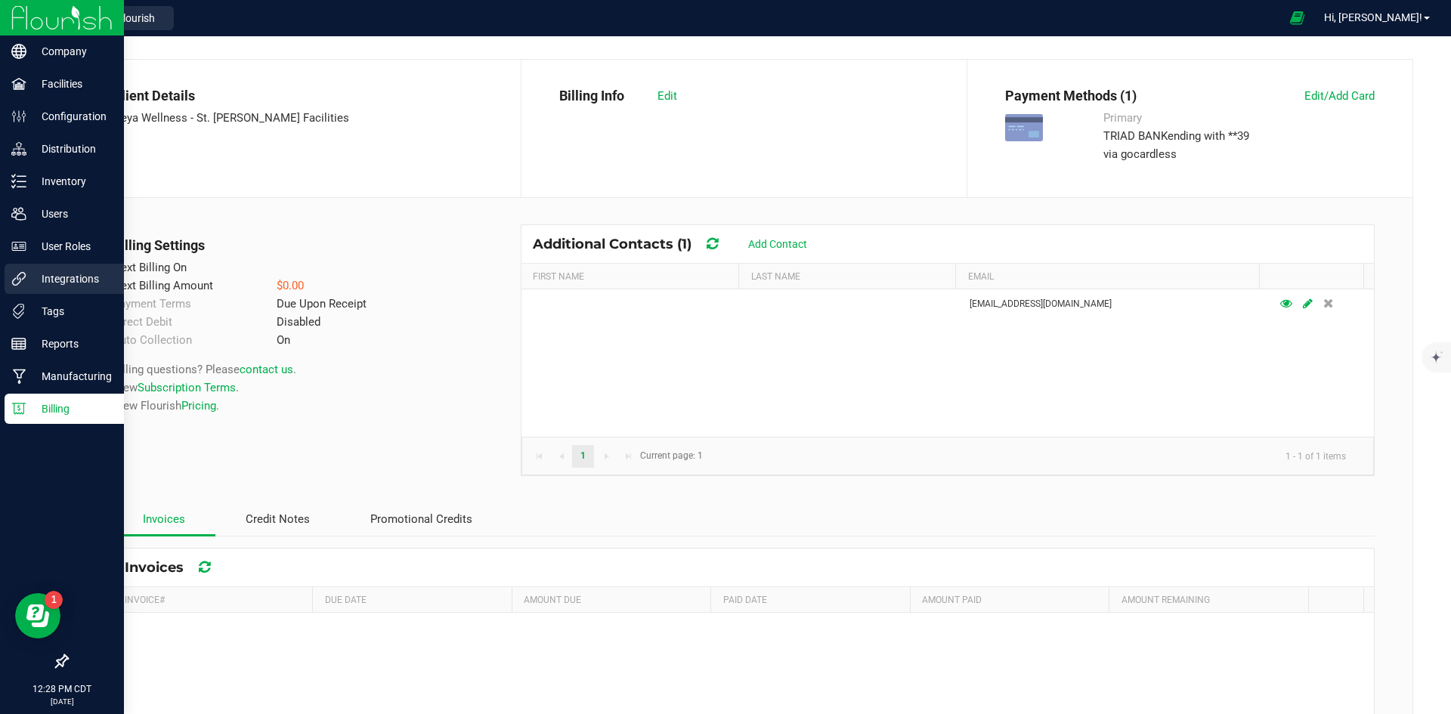
click at [73, 275] on p "Integrations" at bounding box center [71, 279] width 91 height 18
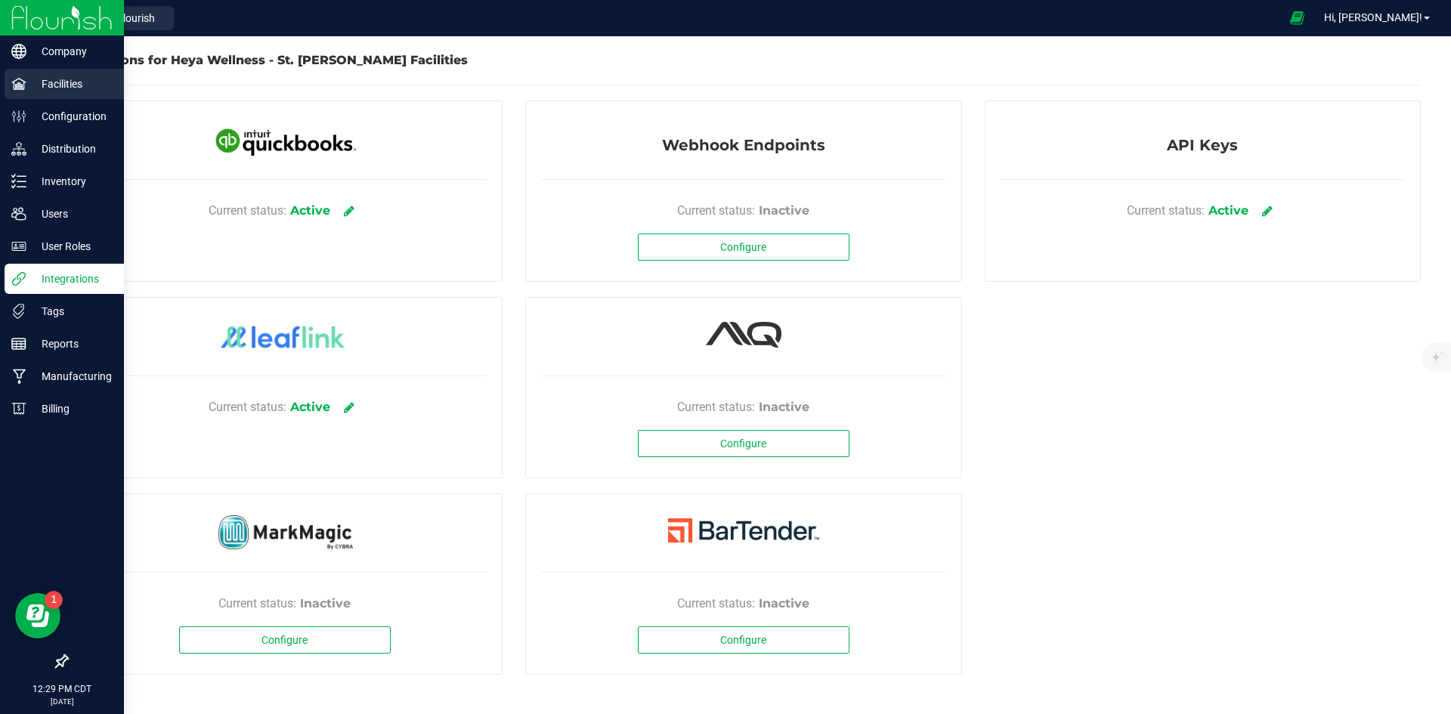
click at [78, 79] on p "Facilities" at bounding box center [71, 84] width 91 height 18
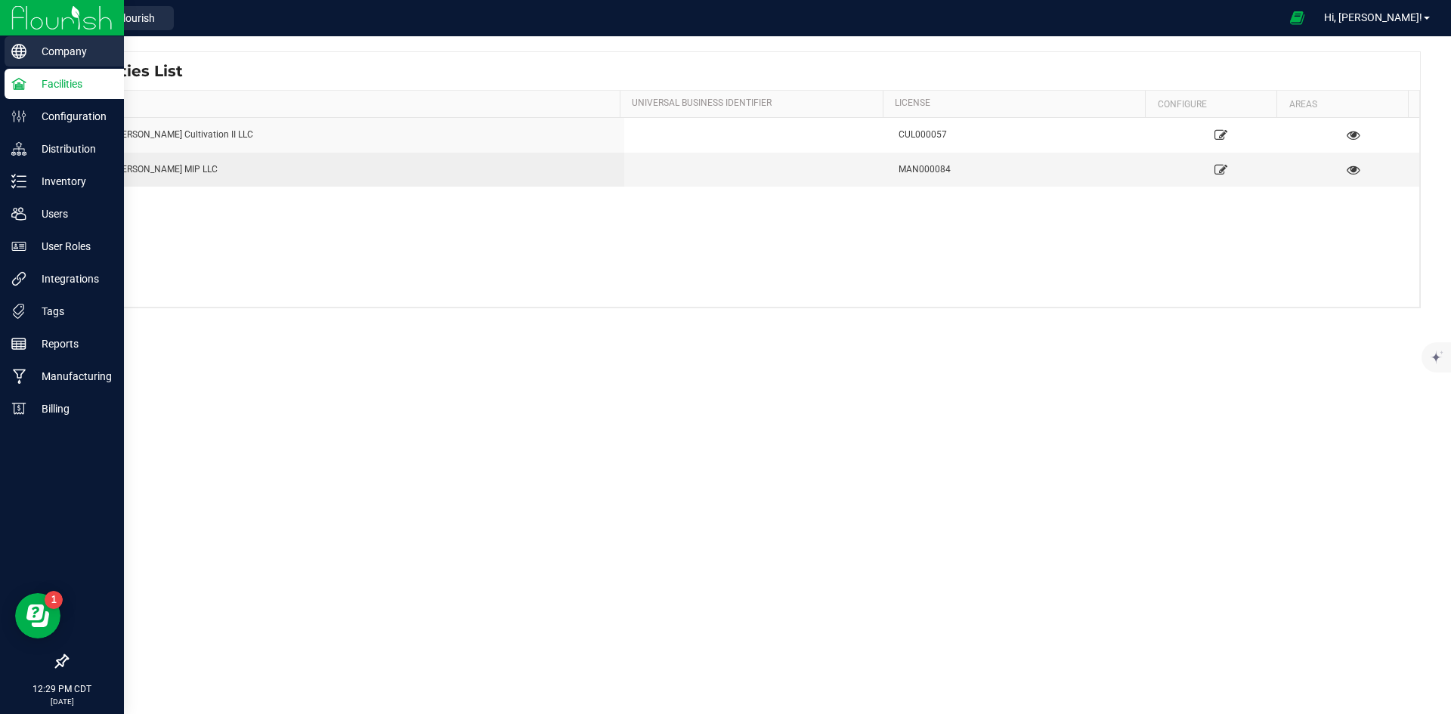
click at [73, 57] on p "Company" at bounding box center [71, 51] width 91 height 18
